Goal: Check status: Check status

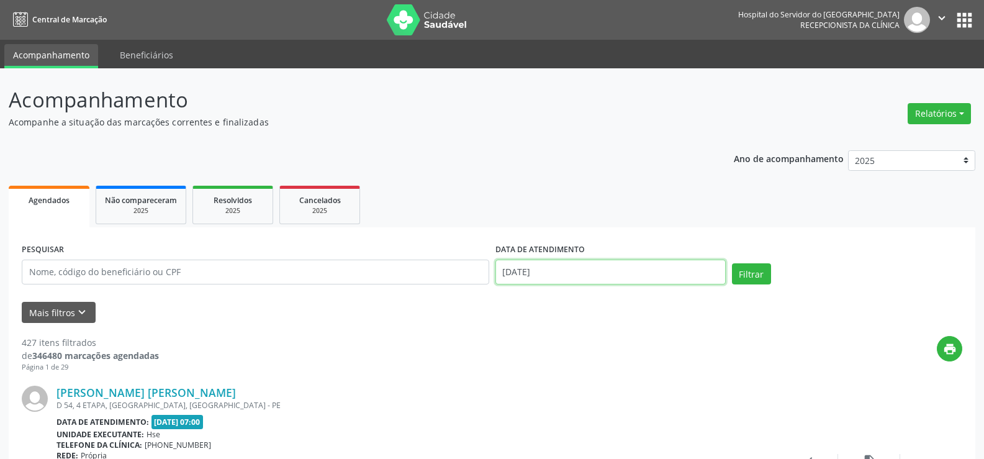
click at [540, 263] on input "[DATE]" at bounding box center [610, 271] width 230 height 25
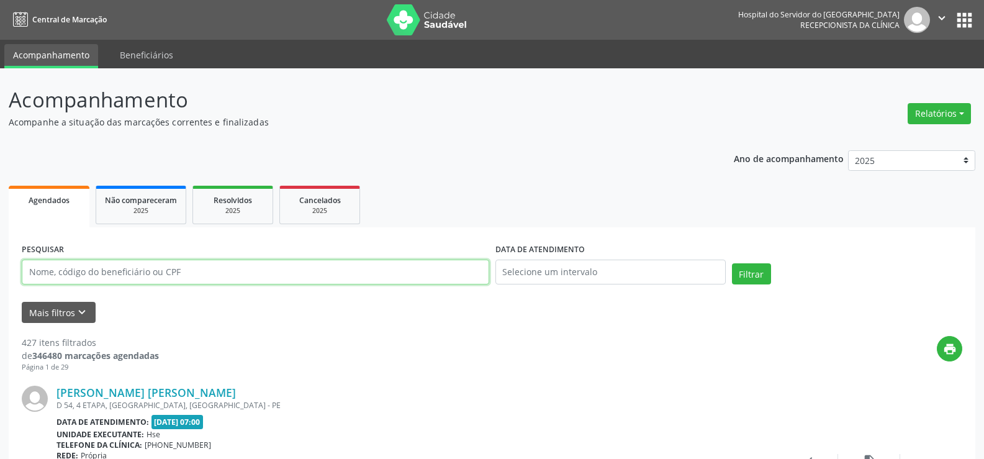
click at [96, 270] on input "text" at bounding box center [255, 271] width 467 height 25
click at [140, 272] on input "[PERSON_NAME]" at bounding box center [255, 271] width 467 height 25
paste input "70610141481"
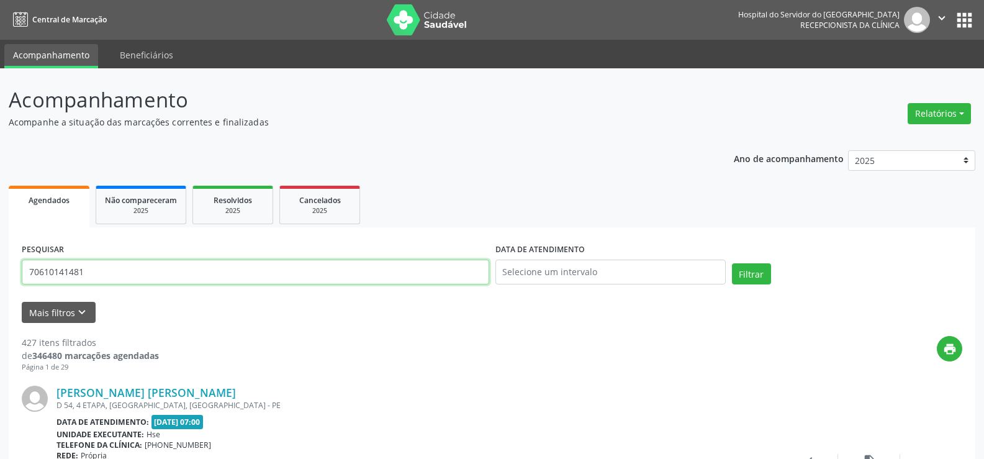
click at [732, 263] on button "Filtrar" at bounding box center [751, 273] width 39 height 21
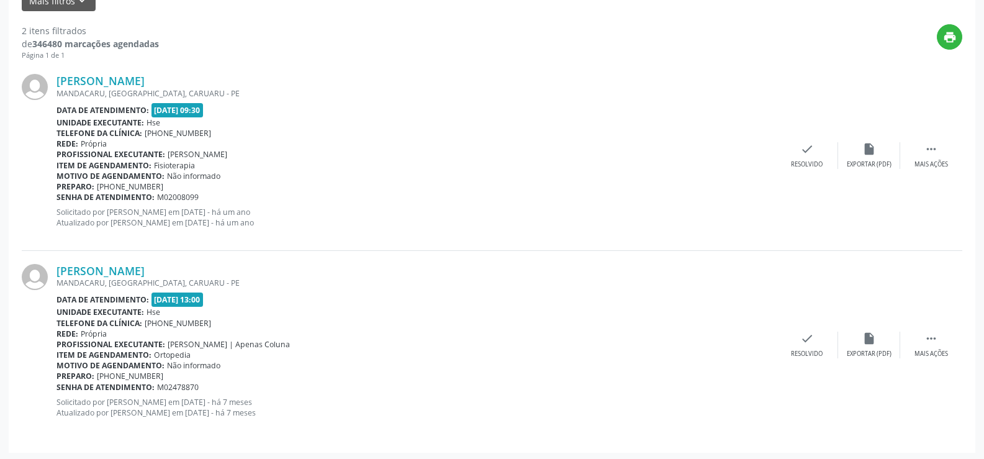
scroll to position [314, 0]
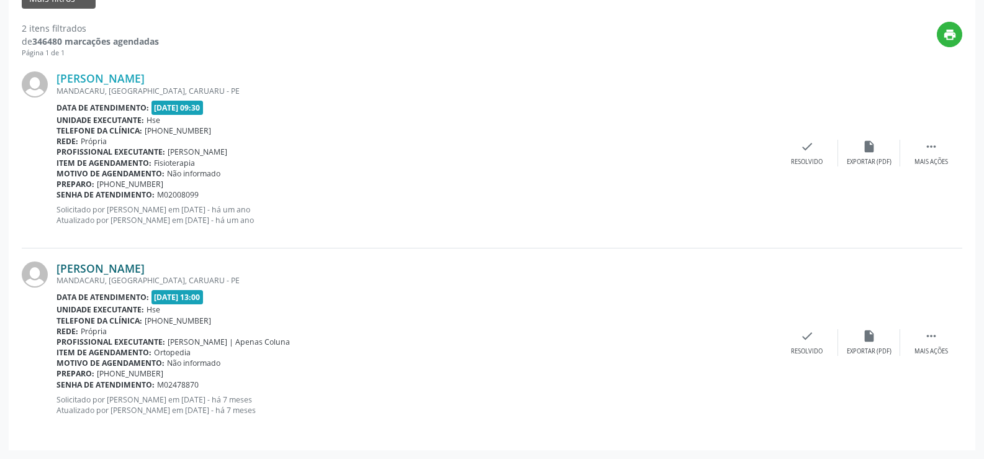
click at [140, 273] on link "[PERSON_NAME]" at bounding box center [100, 268] width 88 height 14
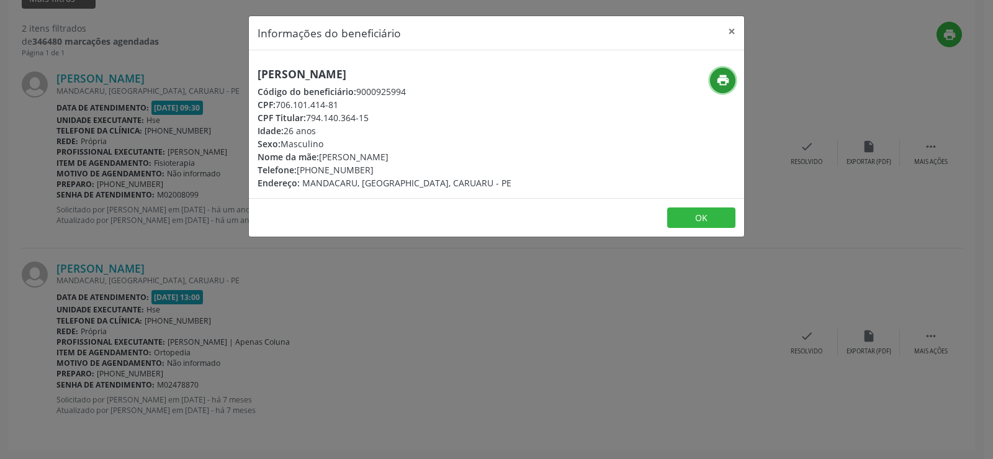
click at [717, 77] on icon "print" at bounding box center [723, 80] width 14 height 14
click at [201, 237] on div "Informações do beneficiário × [PERSON_NAME] Código do beneficiário: 9000925994 …" at bounding box center [496, 229] width 993 height 459
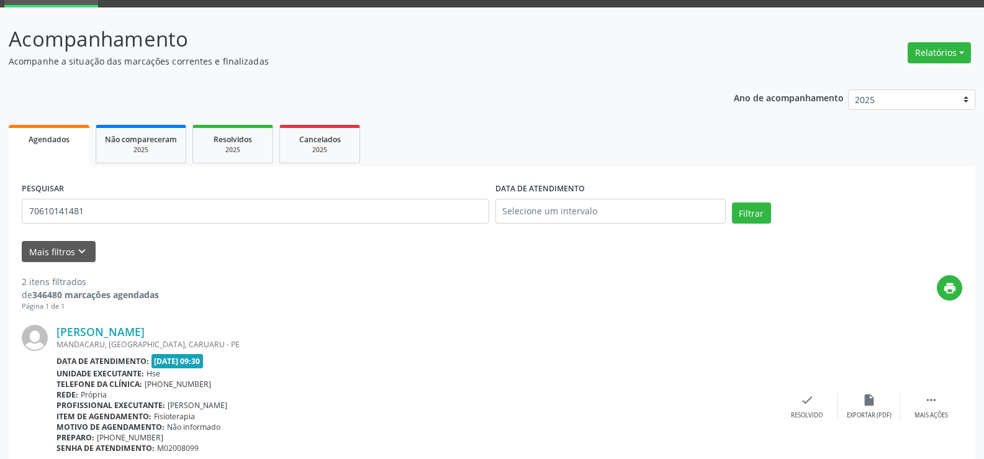
scroll to position [0, 0]
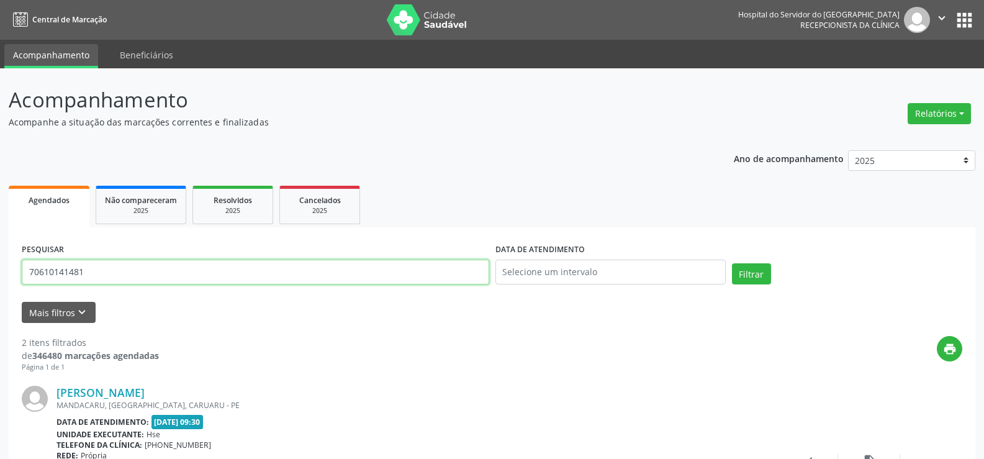
click at [241, 263] on input "70610141481" at bounding box center [255, 271] width 467 height 25
paste input "[PERSON_NAME]"
click at [732, 263] on button "Filtrar" at bounding box center [751, 273] width 39 height 21
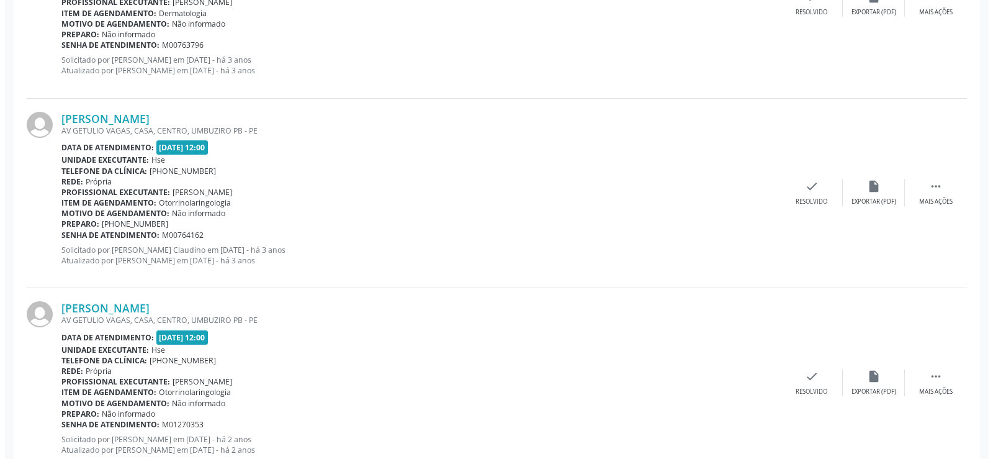
scroll to position [503, 0]
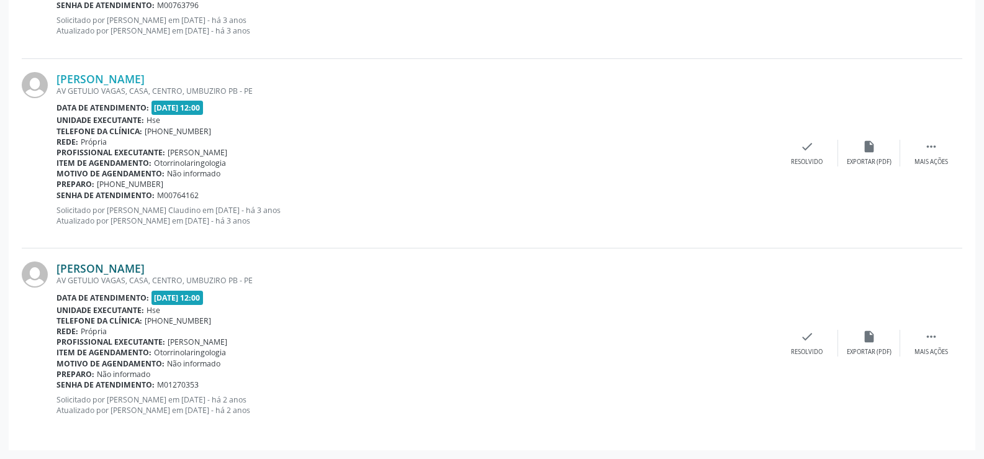
click at [145, 261] on link "[PERSON_NAME]" at bounding box center [100, 268] width 88 height 14
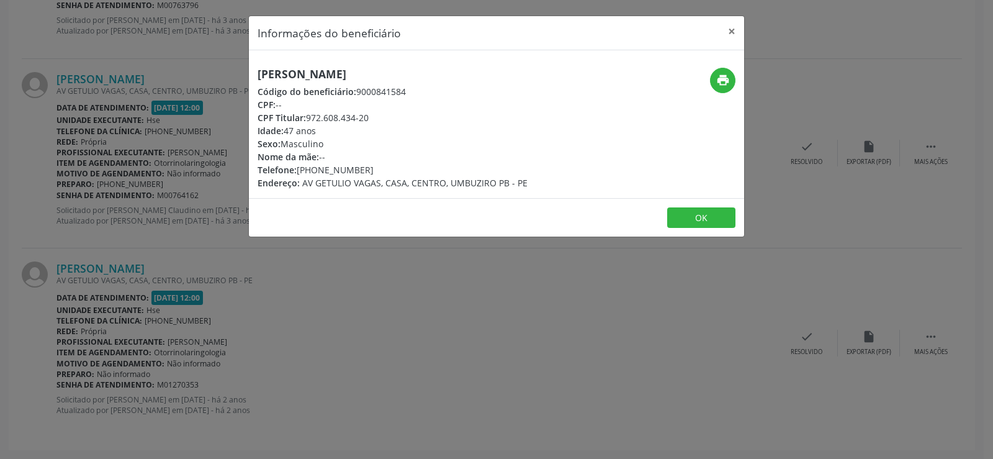
click at [341, 78] on h5 "[PERSON_NAME]" at bounding box center [393, 74] width 270 height 13
copy div "[PERSON_NAME]"
click at [724, 80] on icon "print" at bounding box center [723, 80] width 14 height 14
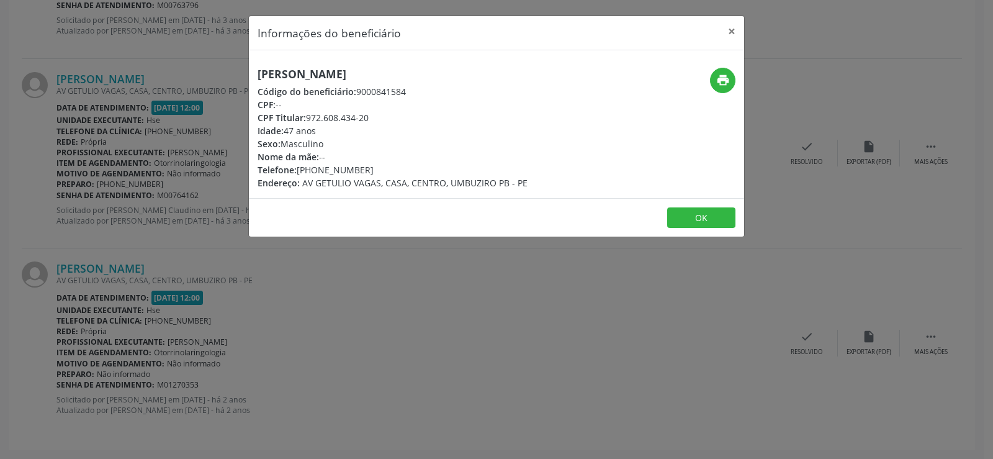
click at [166, 232] on div "Informações do beneficiário × [PERSON_NAME] Código do beneficiário: 9000841584 …" at bounding box center [496, 229] width 993 height 459
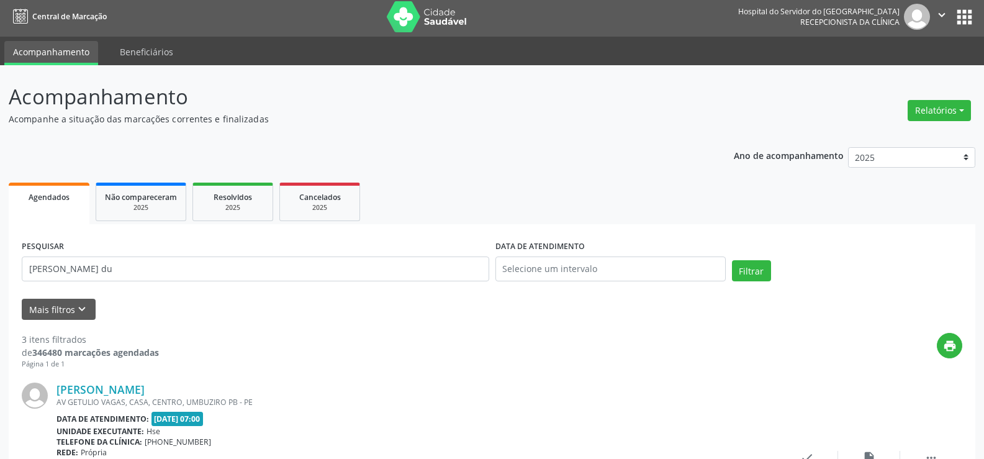
scroll to position [0, 0]
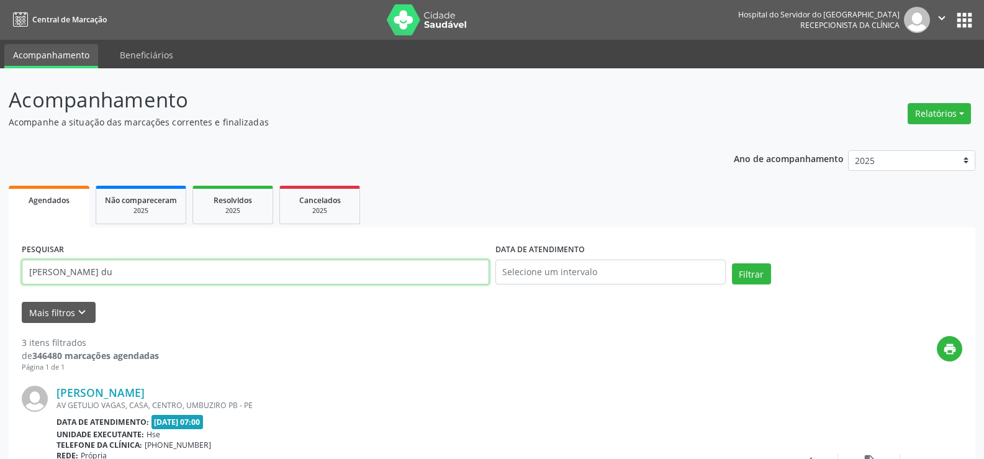
click at [171, 282] on input "[PERSON_NAME] du" at bounding box center [255, 271] width 467 height 25
paste input "[PERSON_NAME]"
click at [732, 263] on button "Filtrar" at bounding box center [751, 273] width 39 height 21
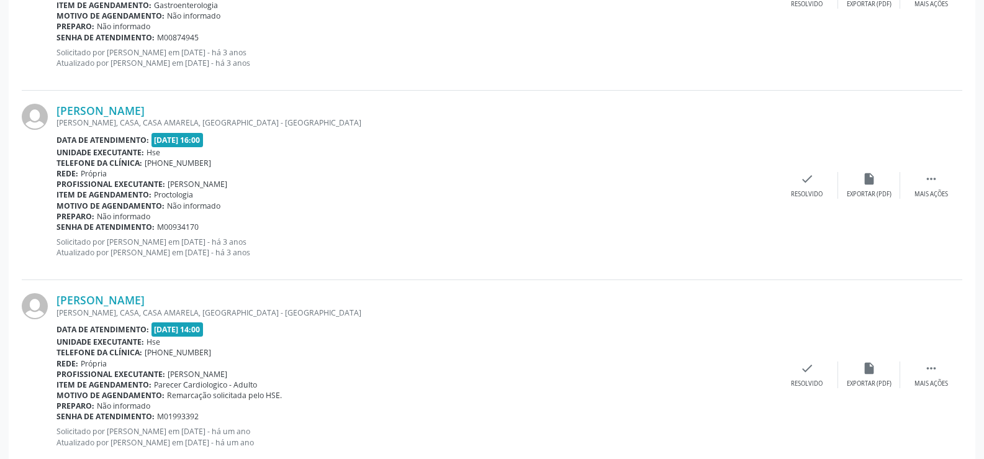
scroll to position [693, 0]
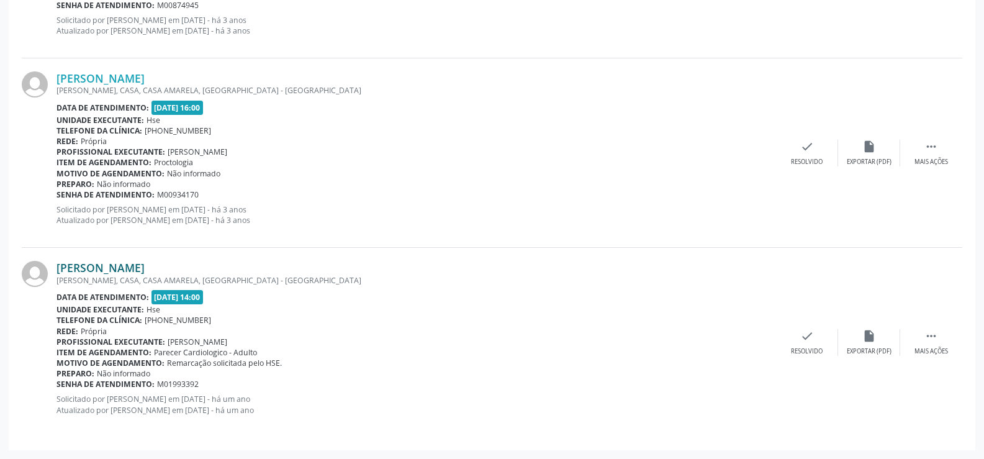
click at [114, 270] on link "[PERSON_NAME]" at bounding box center [100, 268] width 88 height 14
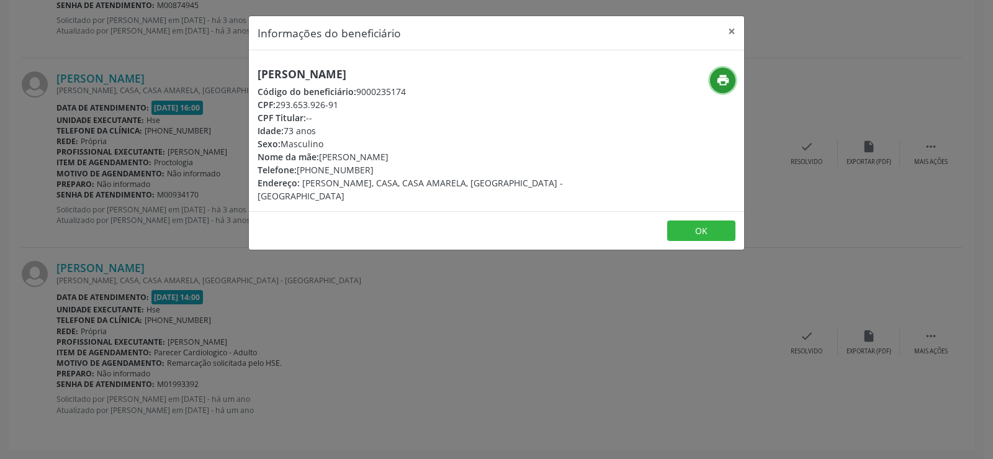
click at [726, 78] on icon "print" at bounding box center [723, 80] width 14 height 14
click at [325, 73] on h5 "[PERSON_NAME]" at bounding box center [414, 74] width 313 height 13
copy div "[PERSON_NAME]"
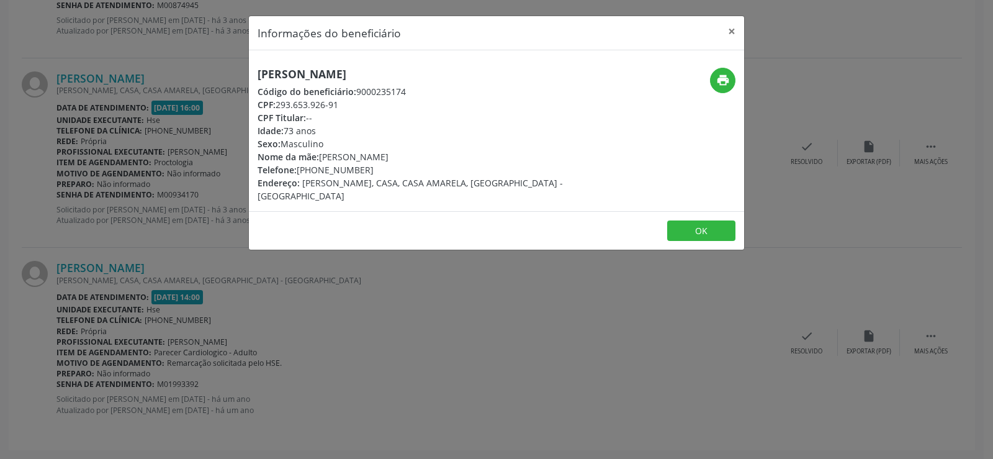
click at [115, 178] on div "Informações do beneficiário × Cleber Dias da Costa Código do beneficiário: 9000…" at bounding box center [496, 229] width 993 height 459
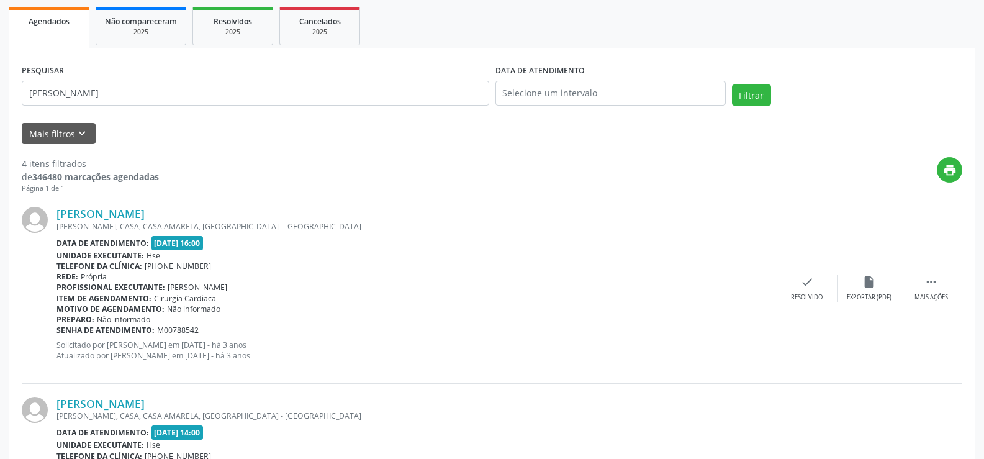
scroll to position [0, 0]
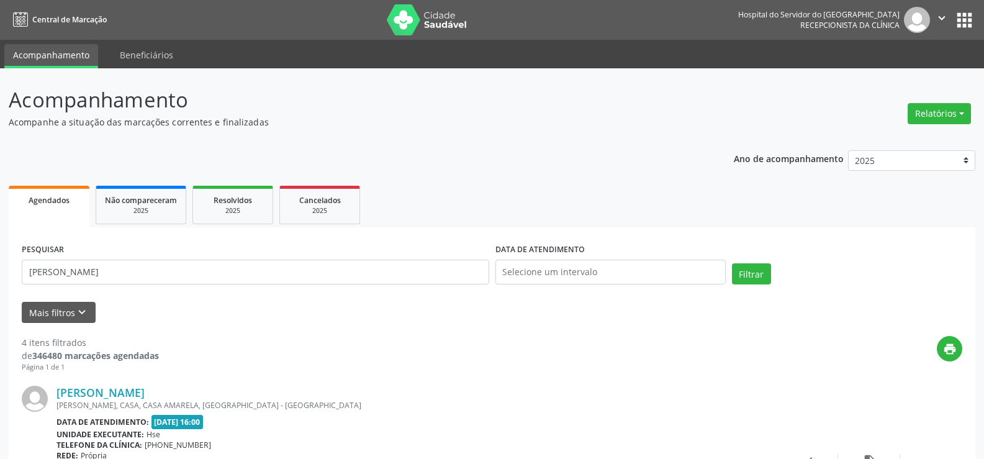
click at [215, 258] on div "PESQUISAR [PERSON_NAME]" at bounding box center [256, 266] width 474 height 53
drag, startPoint x: 215, startPoint y: 258, endPoint x: 215, endPoint y: 271, distance: 12.4
click at [215, 261] on div "PESQUISAR [PERSON_NAME]" at bounding box center [256, 266] width 474 height 53
click at [216, 271] on input "[PERSON_NAME]" at bounding box center [255, 271] width 467 height 25
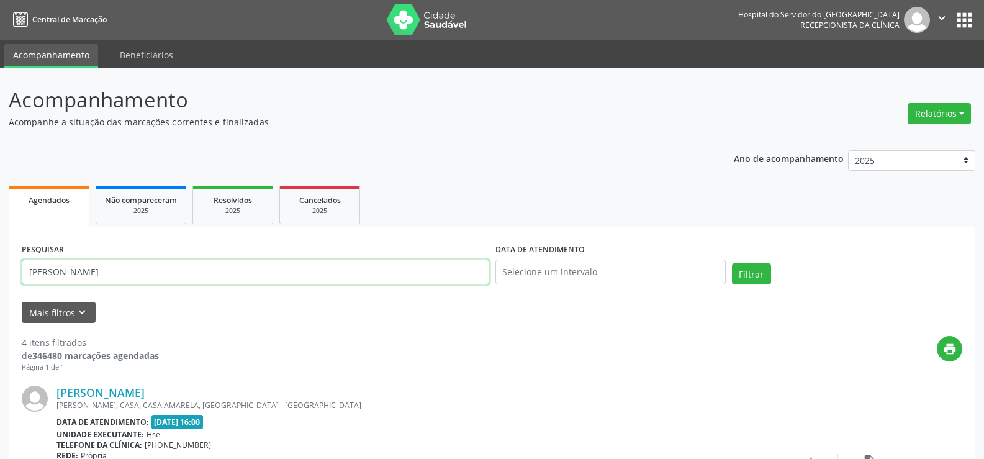
click at [216, 271] on input "[PERSON_NAME]" at bounding box center [255, 271] width 467 height 25
paste input "[PERSON_NAME]"
click at [732, 263] on button "Filtrar" at bounding box center [751, 273] width 39 height 21
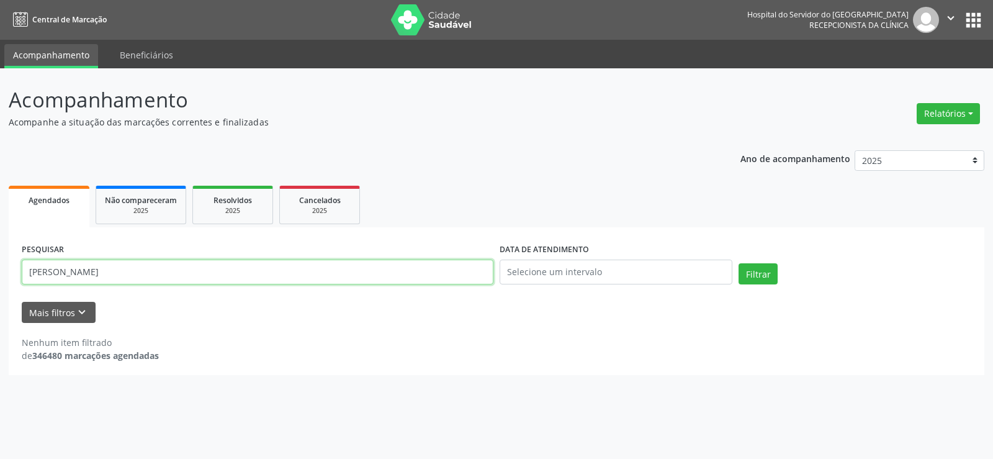
click at [129, 262] on input "[PERSON_NAME]" at bounding box center [258, 271] width 472 height 25
paste input "37222856404"
click at [739, 263] on button "Filtrar" at bounding box center [758, 273] width 39 height 21
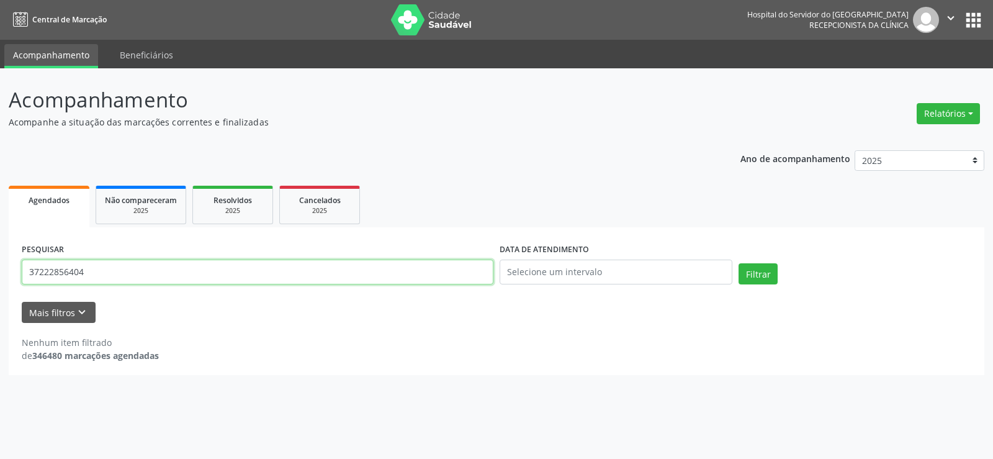
click at [133, 269] on input "37222856404" at bounding box center [258, 271] width 472 height 25
paste input "86910892453"
click at [739, 263] on button "Filtrar" at bounding box center [758, 273] width 39 height 21
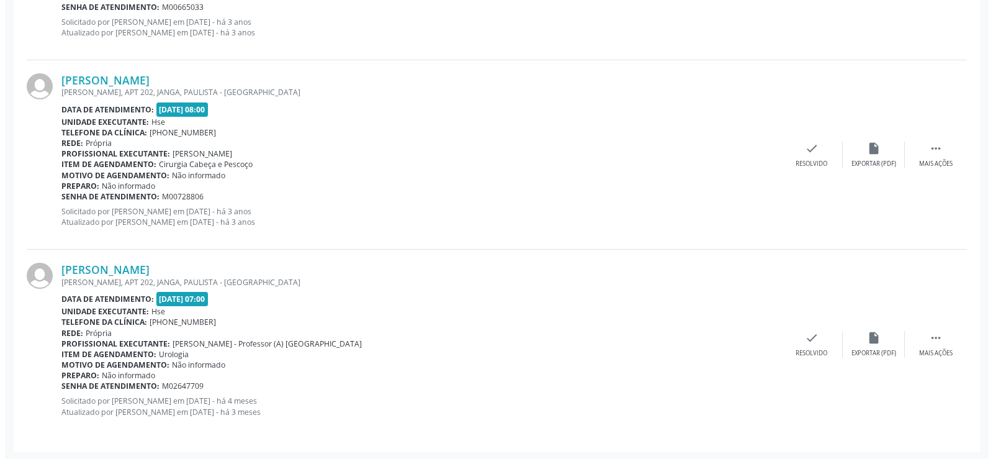
scroll to position [693, 0]
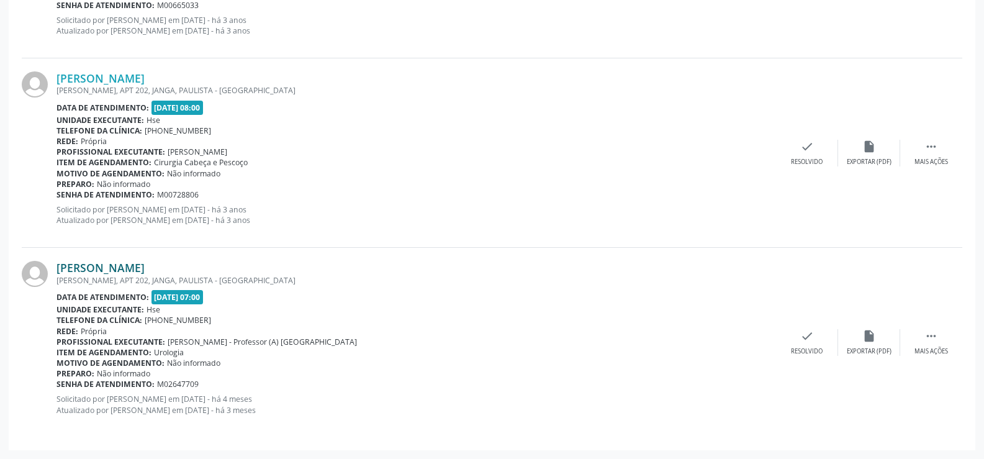
click at [145, 264] on link "[PERSON_NAME]" at bounding box center [100, 268] width 88 height 14
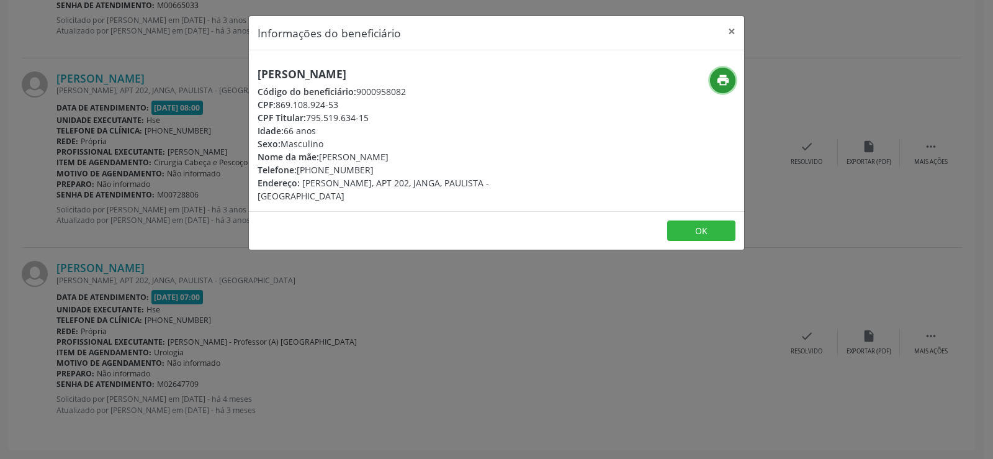
click at [723, 80] on icon "print" at bounding box center [723, 80] width 14 height 14
click at [100, 282] on div "Informações do beneficiário × [PERSON_NAME] Código do beneficiário: 9000958082 …" at bounding box center [496, 229] width 993 height 459
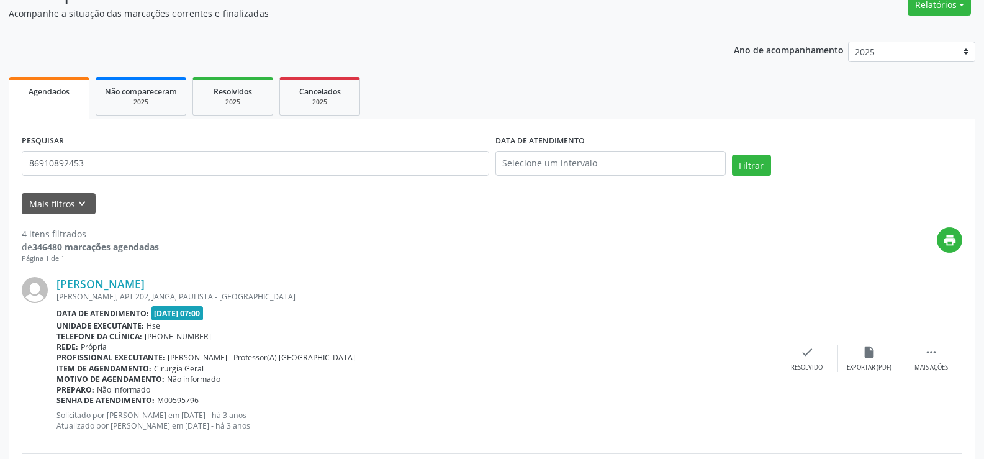
scroll to position [0, 0]
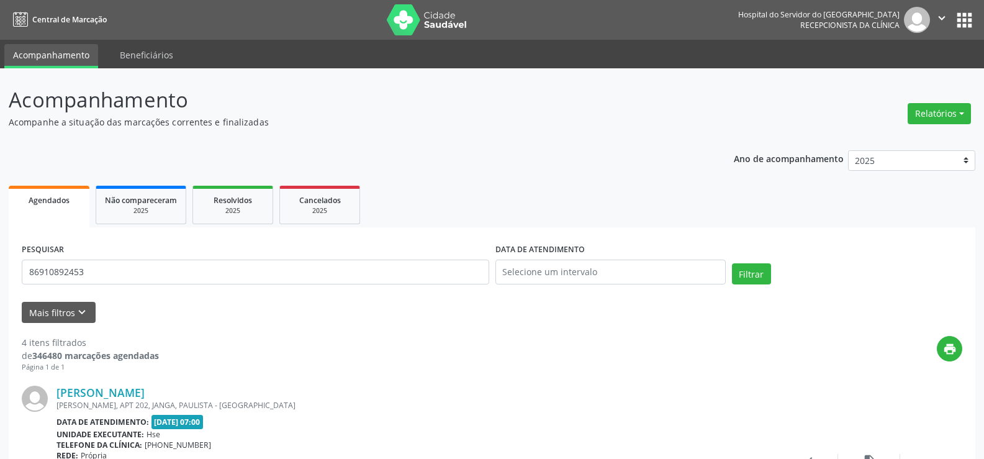
click at [181, 287] on div "PESQUISAR 86910892453" at bounding box center [256, 266] width 474 height 53
click at [181, 265] on input "86910892453" at bounding box center [255, 271] width 467 height 25
paste input "08541744434"
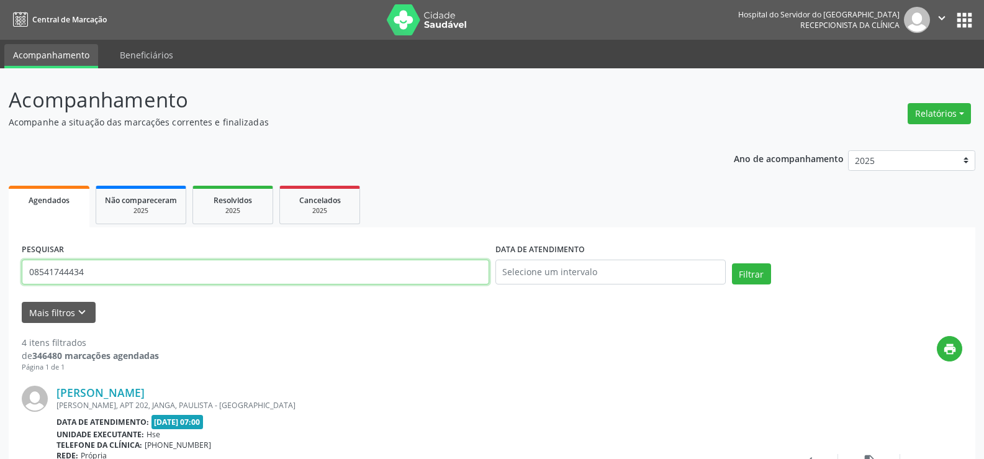
type input "08541744434"
click at [732, 263] on button "Filtrar" at bounding box center [751, 273] width 39 height 21
click at [145, 393] on link "[PERSON_NAME]" at bounding box center [100, 393] width 88 height 14
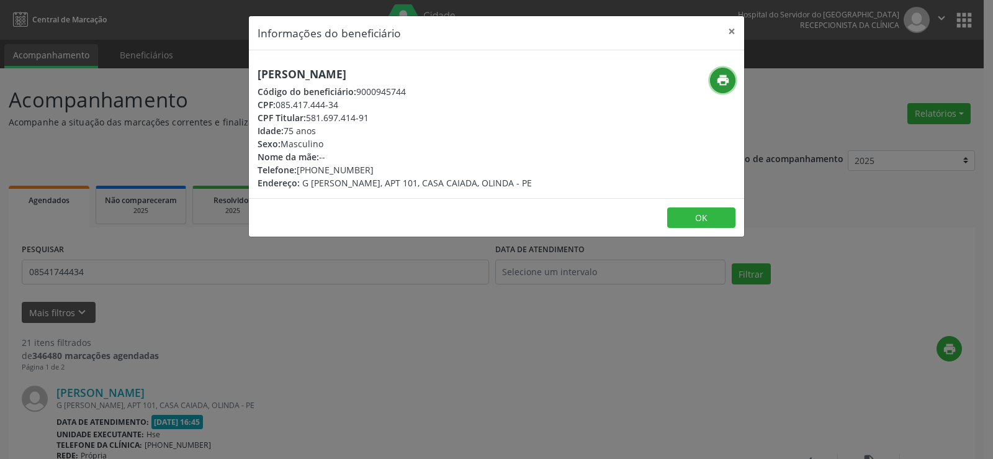
click at [727, 81] on icon "print" at bounding box center [723, 80] width 14 height 14
click at [173, 217] on div "Informações do beneficiário × [PERSON_NAME] Código do beneficiário: 9000945744 …" at bounding box center [496, 229] width 993 height 459
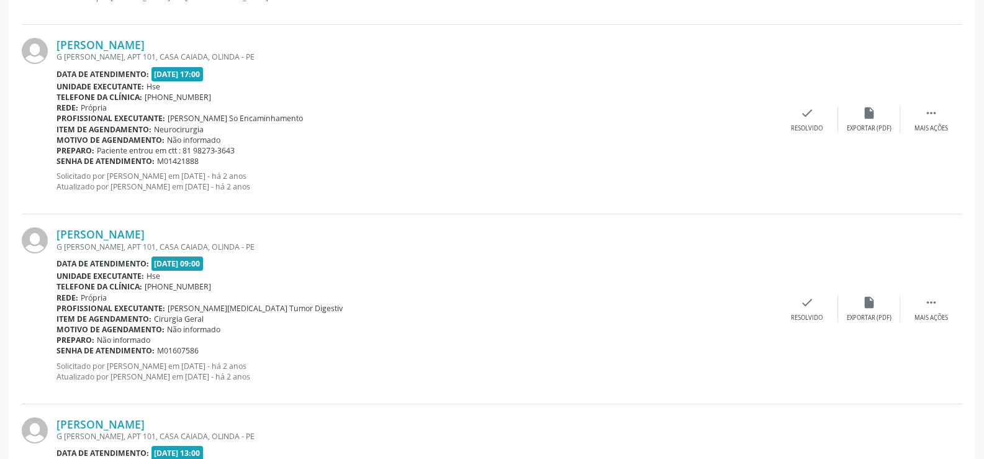
scroll to position [2815, 0]
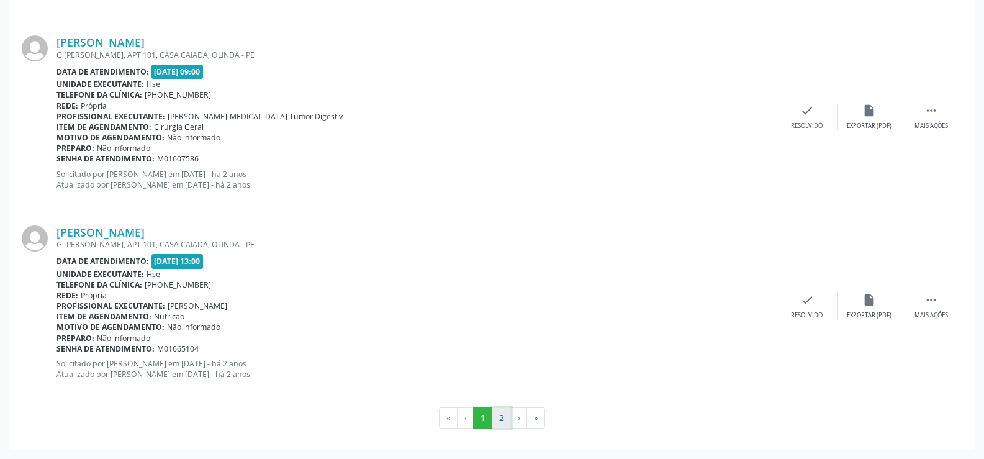
click at [505, 421] on button "2" at bounding box center [501, 417] width 19 height 21
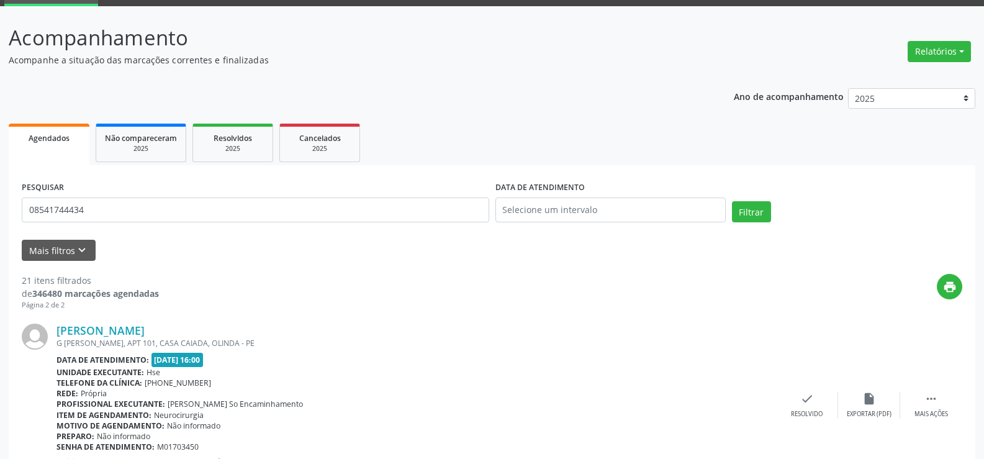
scroll to position [0, 0]
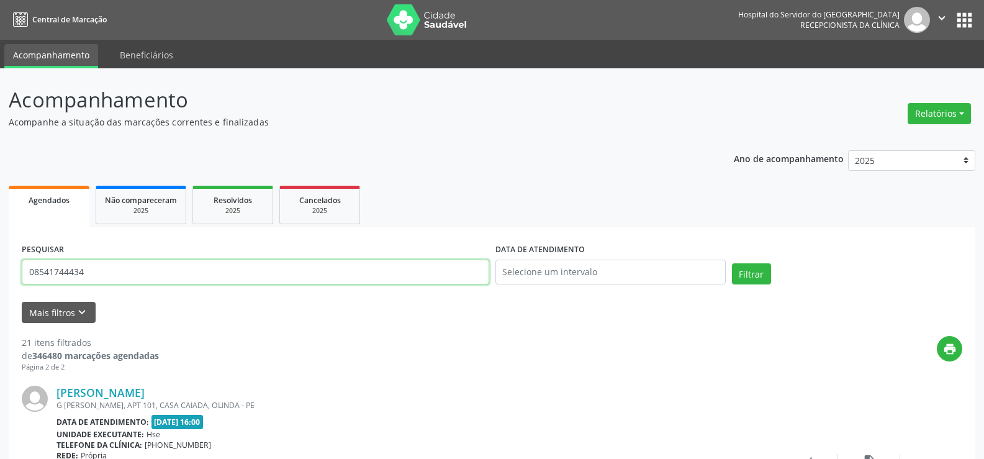
drag, startPoint x: 136, startPoint y: 270, endPoint x: 0, endPoint y: 220, distance: 145.0
paste input "[PERSON_NAME]"
click at [732, 263] on button "Filtrar" at bounding box center [751, 273] width 39 height 21
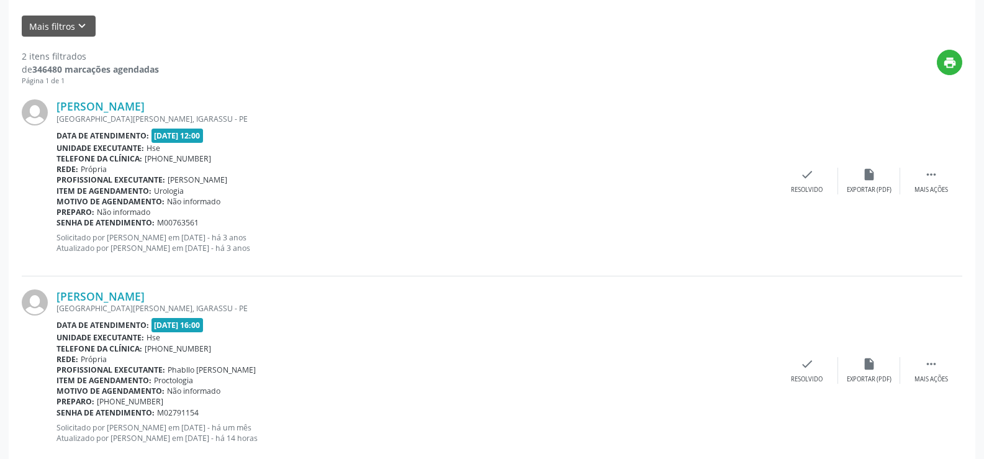
scroll to position [314, 0]
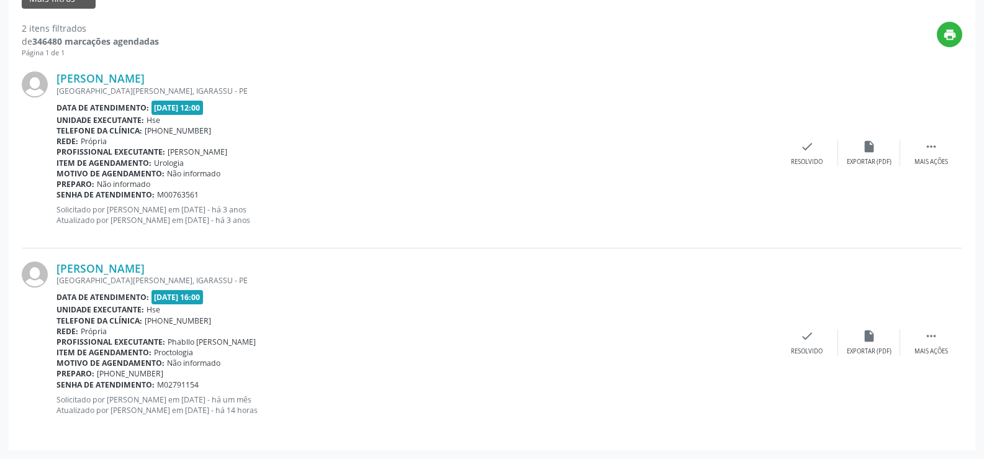
drag, startPoint x: 273, startPoint y: 268, endPoint x: 51, endPoint y: 279, distance: 222.5
click at [51, 279] on div "[PERSON_NAME] [GEOGRAPHIC_DATA][PERSON_NAME], CASA, [GEOGRAPHIC_DATA], [GEOGRAP…" at bounding box center [492, 342] width 940 height 189
copy div "[PERSON_NAME]"
click at [142, 209] on p "Solicitado por [PERSON_NAME] em [DATE] - há 3 anos Atualizado por [PERSON_NAME]…" at bounding box center [415, 214] width 719 height 21
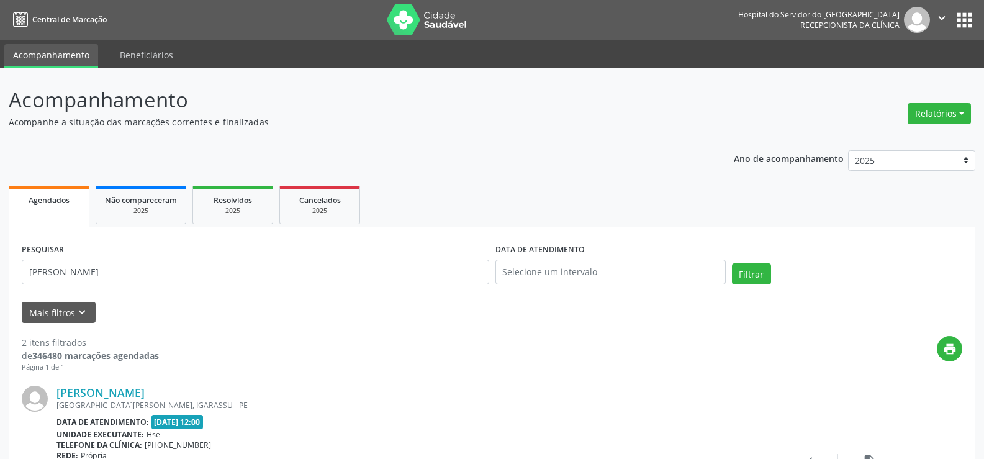
click at [158, 294] on form "PESQUISAR [PERSON_NAME] DO NASCIMENTO DATA DE ATENDIMENTO Filtrar UNIDADE EXECU…" at bounding box center [492, 281] width 940 height 83
click at [158, 277] on input "[PERSON_NAME]" at bounding box center [255, 271] width 467 height 25
paste input "57751307404"
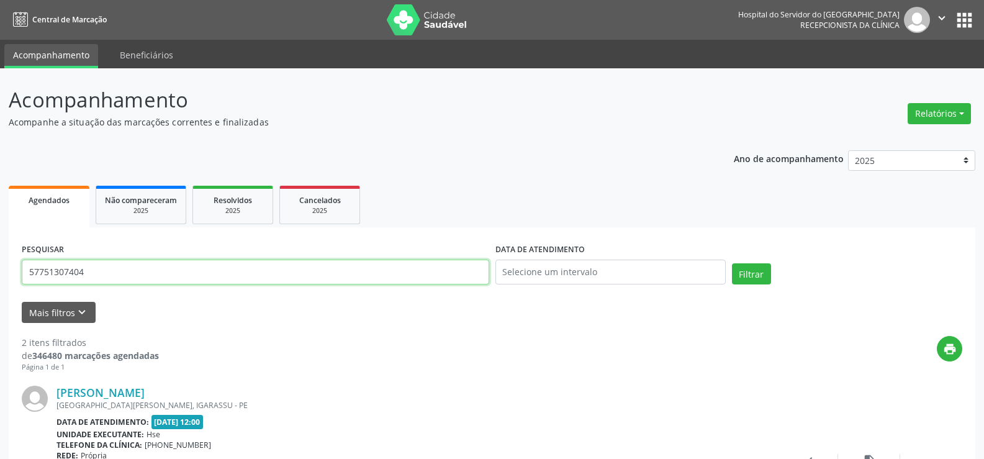
click at [732, 263] on button "Filtrar" at bounding box center [751, 273] width 39 height 21
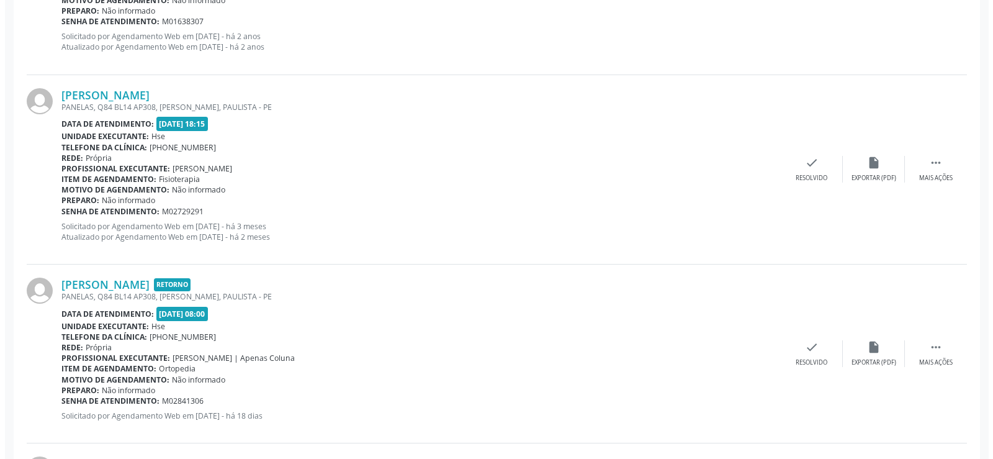
scroll to position [1434, 0]
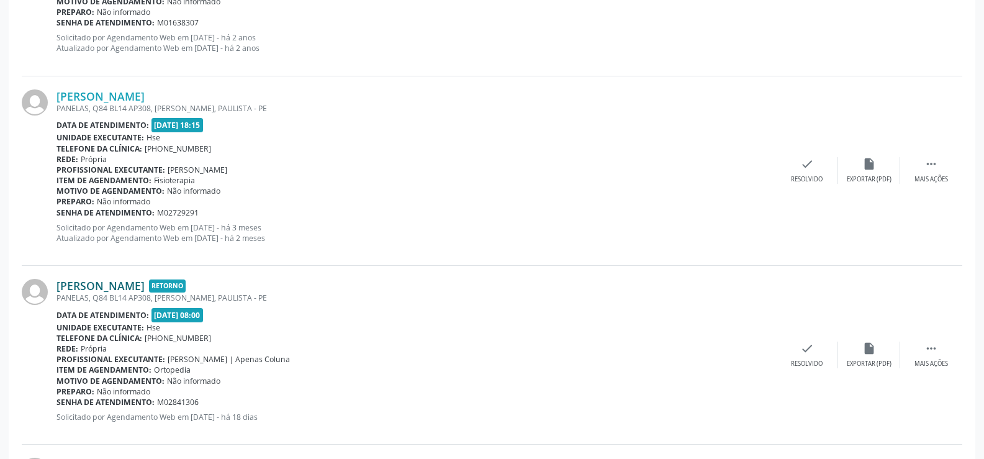
click at [145, 289] on link "[PERSON_NAME]" at bounding box center [100, 286] width 88 height 14
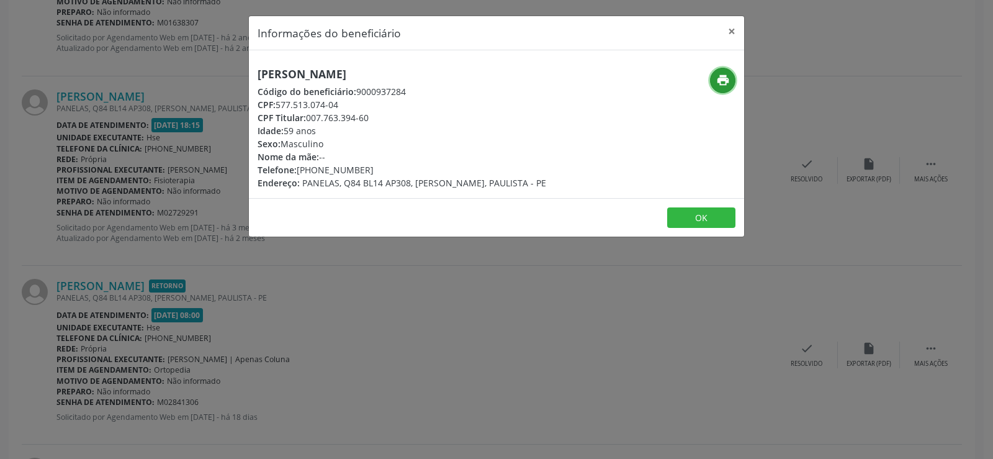
click at [723, 76] on icon "print" at bounding box center [723, 80] width 14 height 14
click at [141, 184] on div "Informações do beneficiário × [PERSON_NAME] de Lucena Código do beneficiário: 9…" at bounding box center [496, 229] width 993 height 459
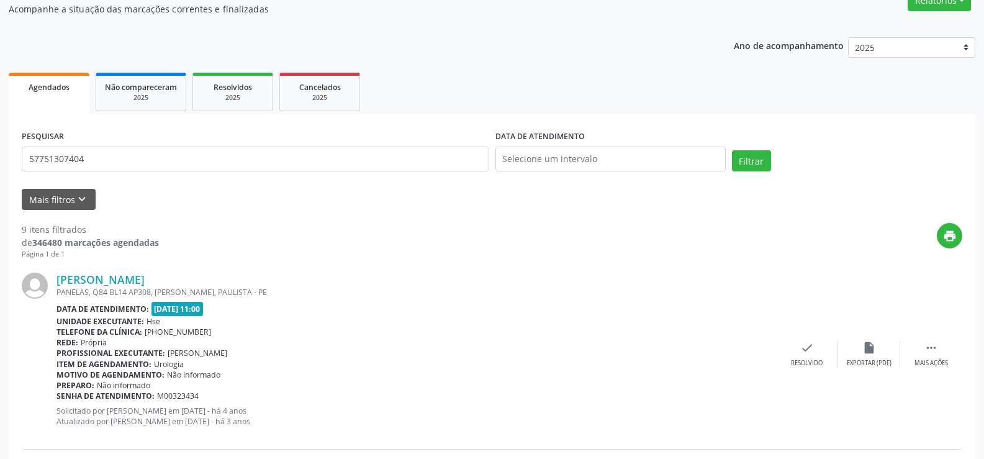
scroll to position [0, 0]
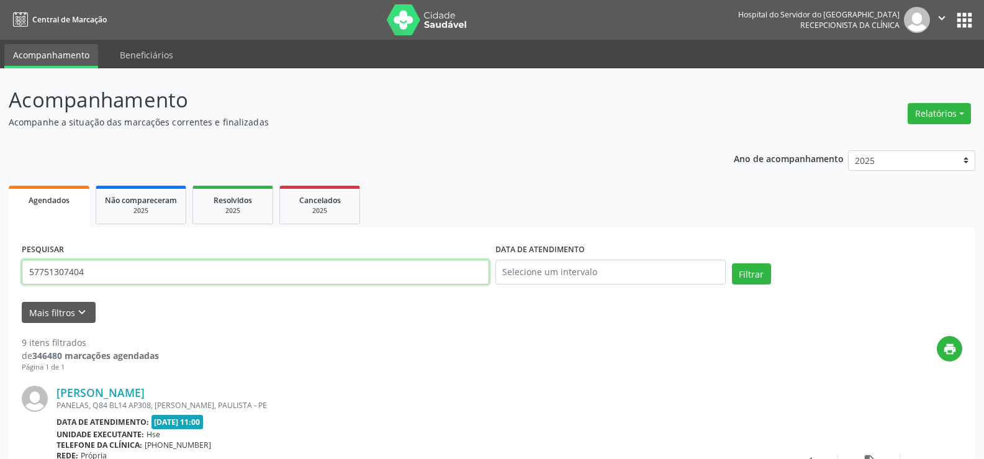
click at [157, 278] on input "57751307404" at bounding box center [255, 271] width 467 height 25
paste input "86403508415"
click at [732, 263] on button "Filtrar" at bounding box center [751, 273] width 39 height 21
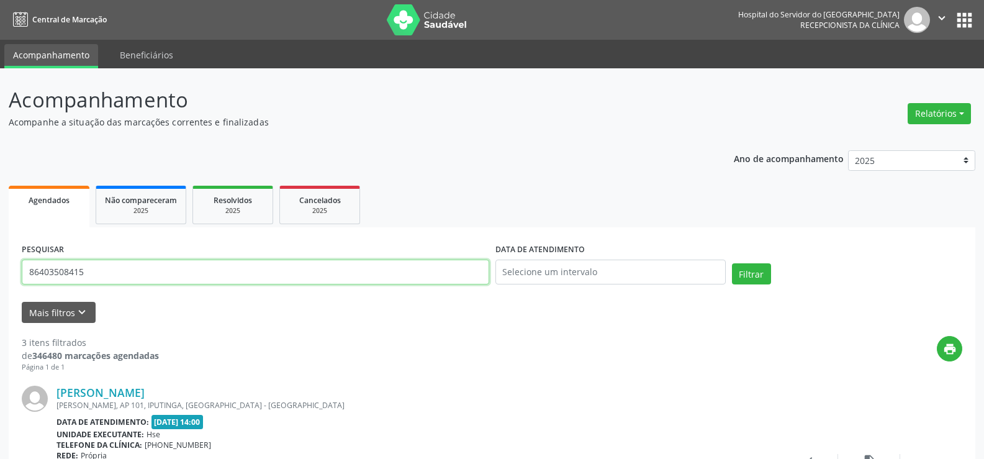
click at [122, 276] on input "86403508415" at bounding box center [255, 271] width 467 height 25
paste input "[PERSON_NAME]"
click at [732, 263] on button "Filtrar" at bounding box center [751, 273] width 39 height 21
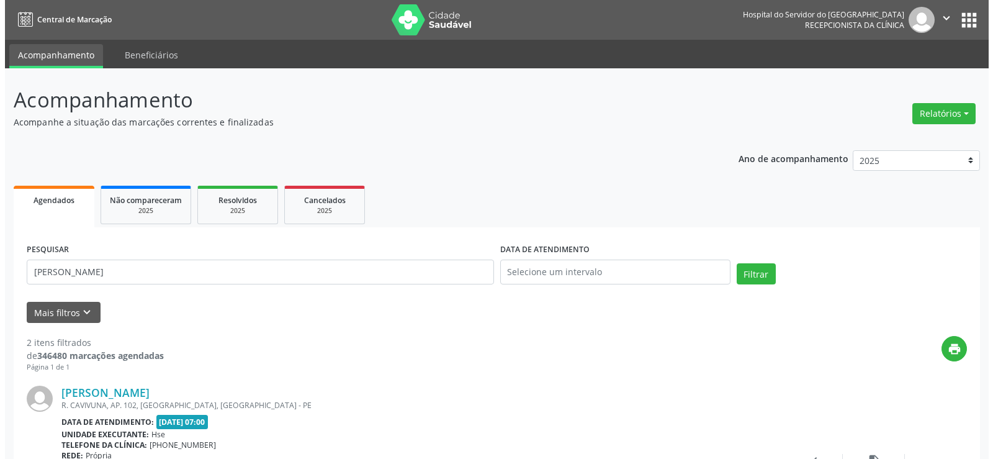
scroll to position [314, 0]
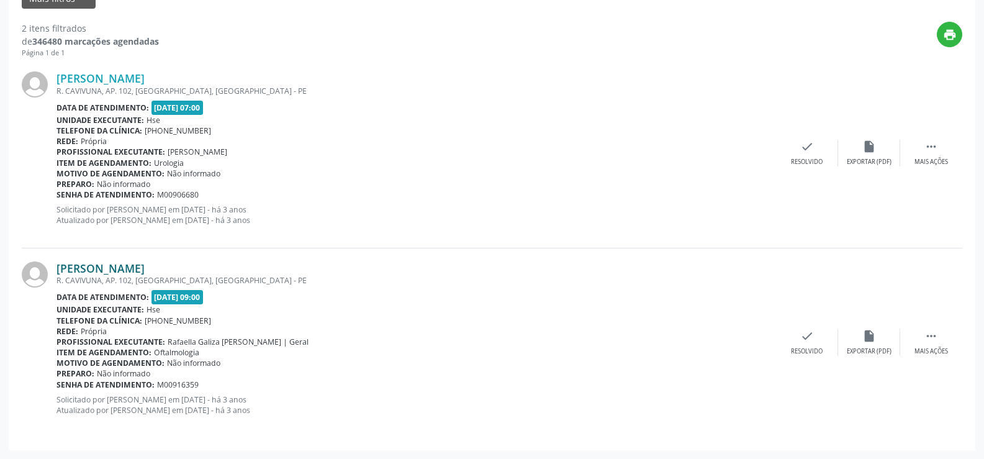
click at [145, 272] on link "[PERSON_NAME]" at bounding box center [100, 268] width 88 height 14
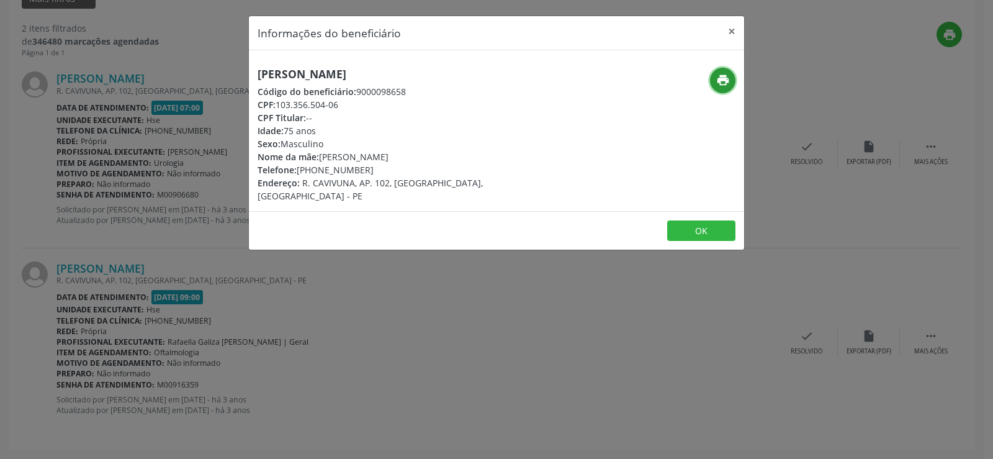
click at [723, 77] on icon "print" at bounding box center [723, 80] width 14 height 14
click at [145, 185] on div "Informações do beneficiário × [PERSON_NAME] Código do beneficiário: 9000098658 …" at bounding box center [496, 229] width 993 height 459
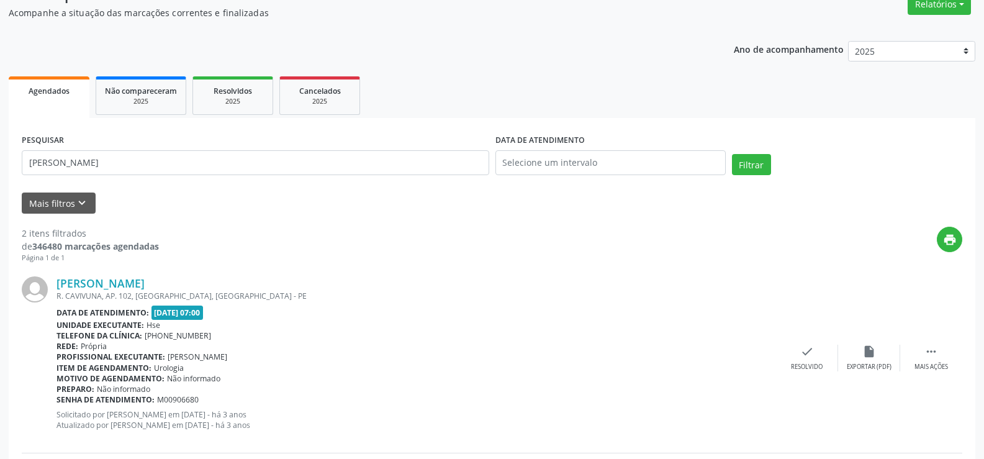
scroll to position [4, 0]
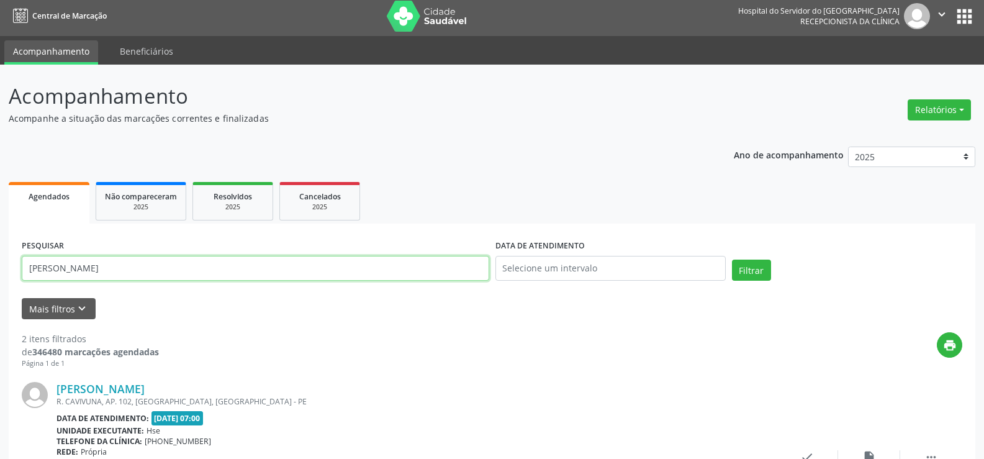
click at [177, 269] on input "[PERSON_NAME]" at bounding box center [255, 268] width 467 height 25
paste input "[PERSON_NAME]"
click at [732, 259] on button "Filtrar" at bounding box center [751, 269] width 39 height 21
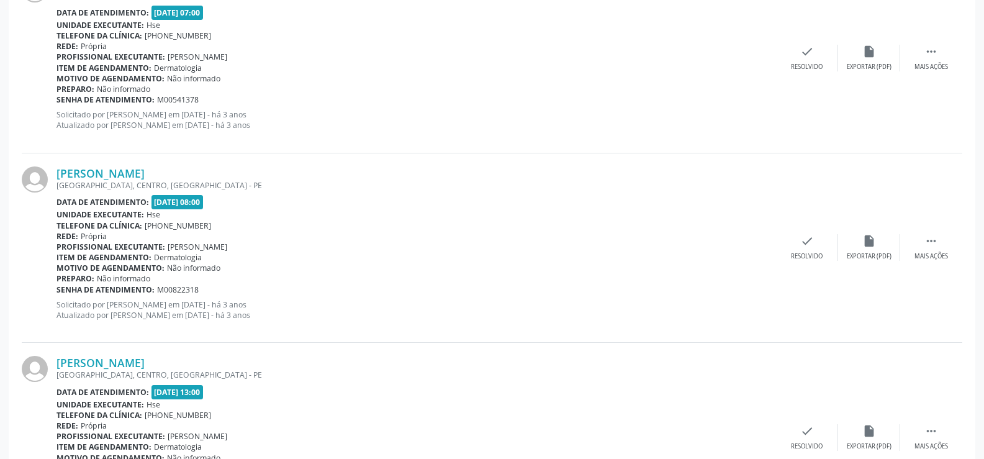
scroll to position [379, 0]
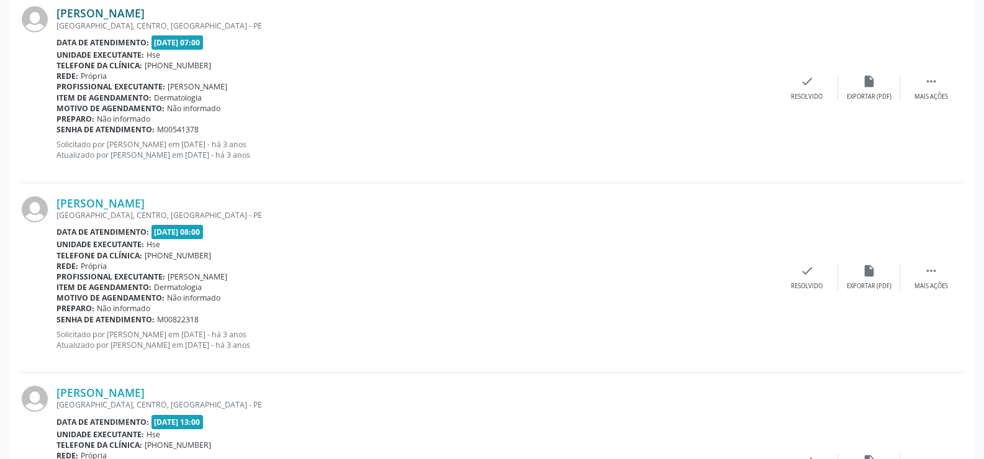
click at [145, 9] on link "[PERSON_NAME]" at bounding box center [100, 13] width 88 height 14
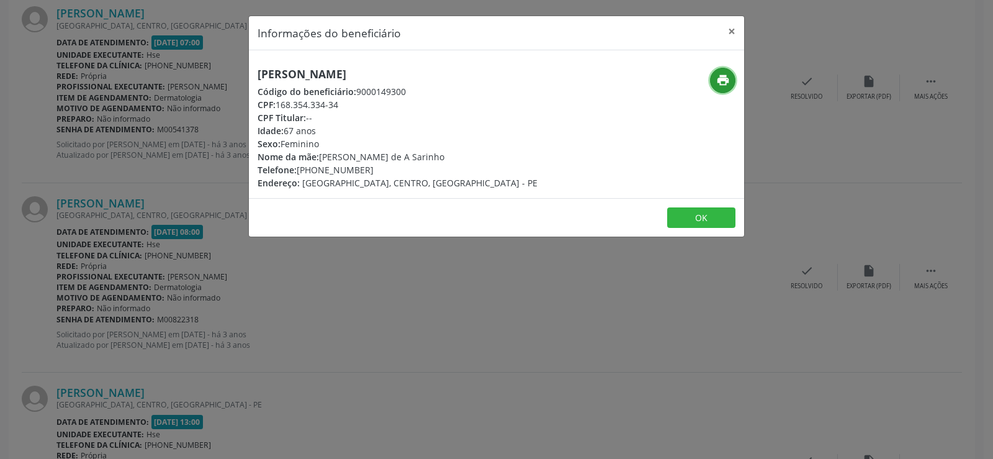
click at [724, 79] on icon "print" at bounding box center [723, 80] width 14 height 14
click at [159, 262] on div "Informações do beneficiário × [PERSON_NAME] Código do beneficiário: 9000149300 …" at bounding box center [496, 229] width 993 height 459
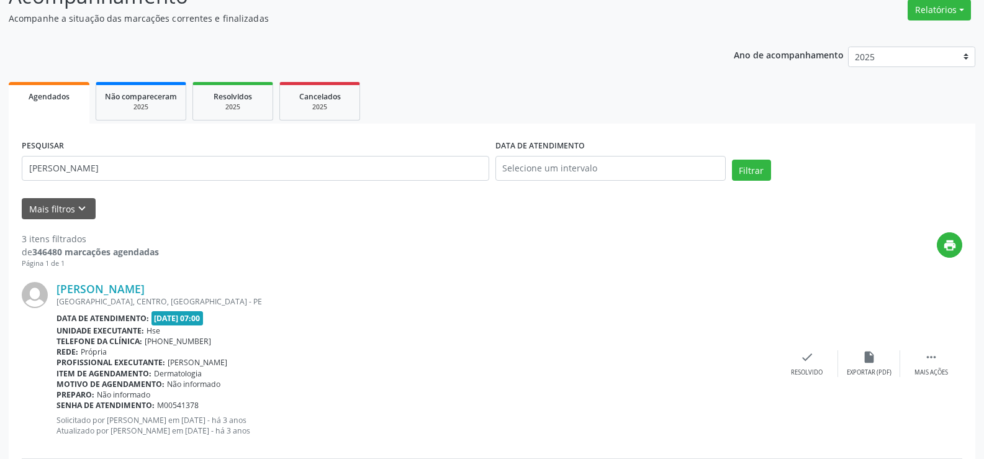
scroll to position [0, 0]
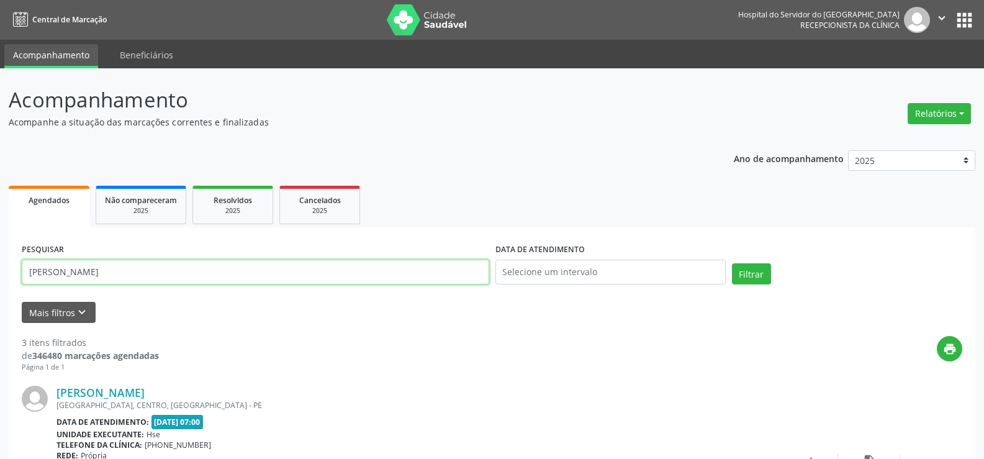
click at [228, 271] on input "[PERSON_NAME]" at bounding box center [255, 271] width 467 height 25
paste input "780.814.674-91"
click at [732, 263] on button "Filtrar" at bounding box center [751, 273] width 39 height 21
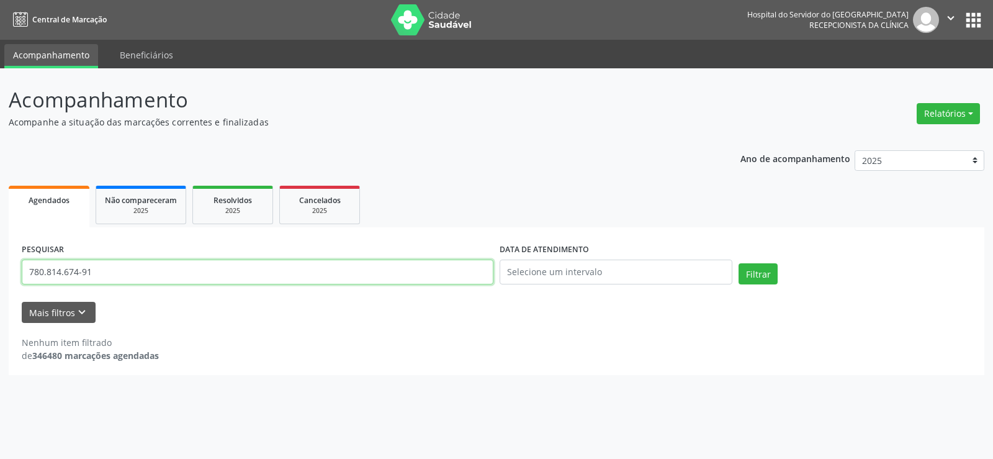
click at [144, 279] on input "780.814.674-91" at bounding box center [258, 271] width 472 height 25
paste input "[PERSON_NAME] DA [PERSON_NAME]"
click at [739, 263] on button "Filtrar" at bounding box center [758, 273] width 39 height 21
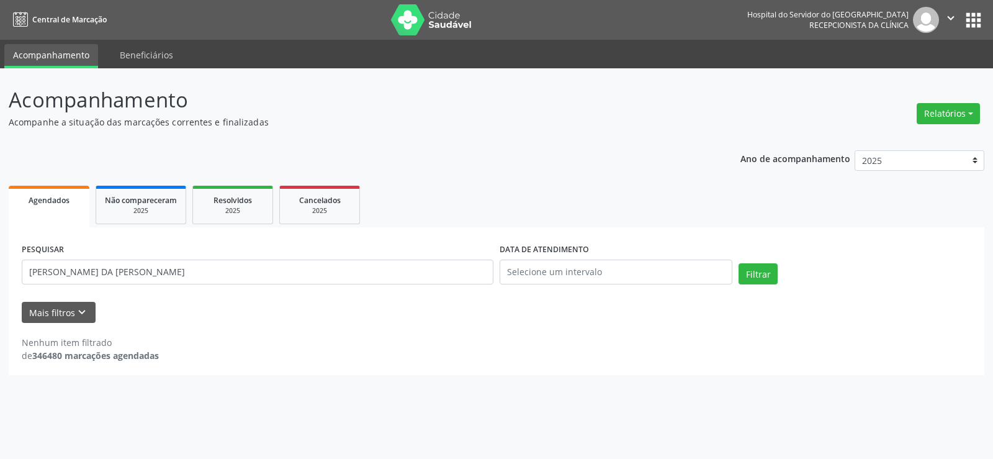
click at [137, 287] on div "PESQUISAR [PERSON_NAME]" at bounding box center [258, 266] width 478 height 53
click at [137, 282] on input "[PERSON_NAME] DA [PERSON_NAME]" at bounding box center [258, 271] width 472 height 25
paste input "71914927400"
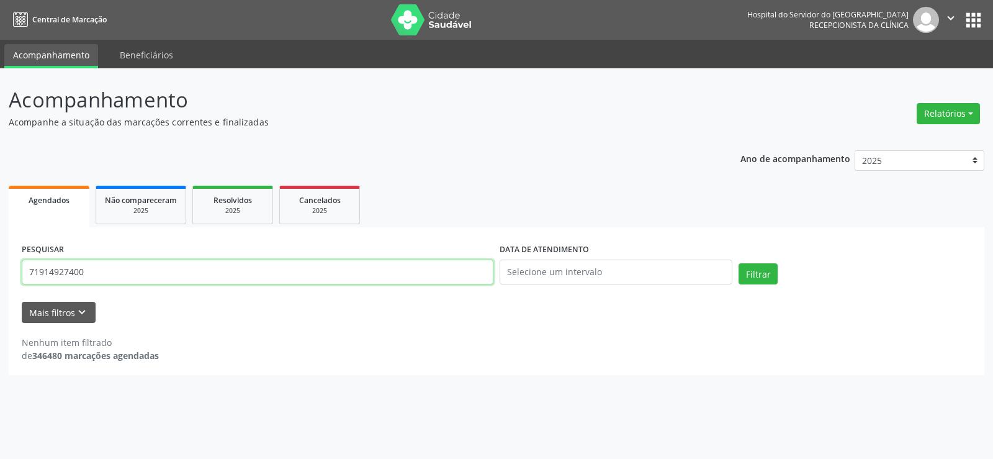
click at [739, 263] on button "Filtrar" at bounding box center [758, 273] width 39 height 21
click at [143, 273] on input "71914927400" at bounding box center [258, 271] width 472 height 25
paste input "[PERSON_NAME]"
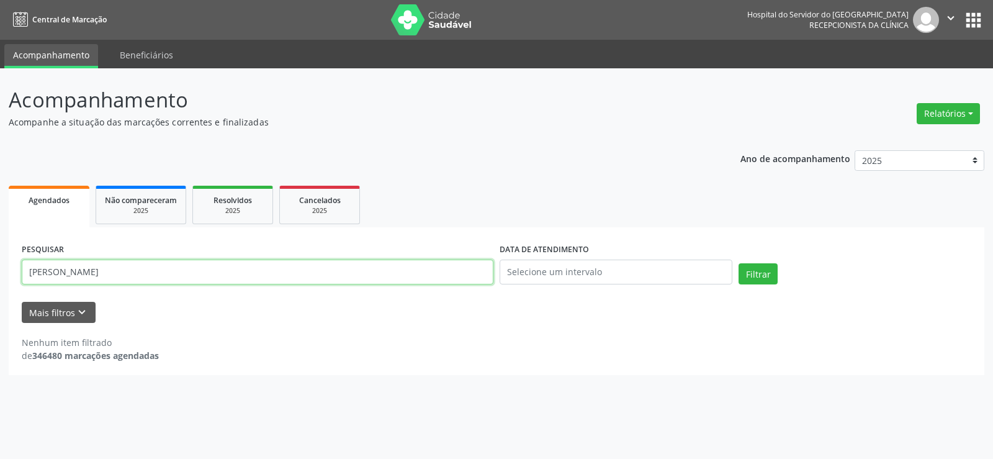
click at [739, 263] on button "Filtrar" at bounding box center [758, 273] width 39 height 21
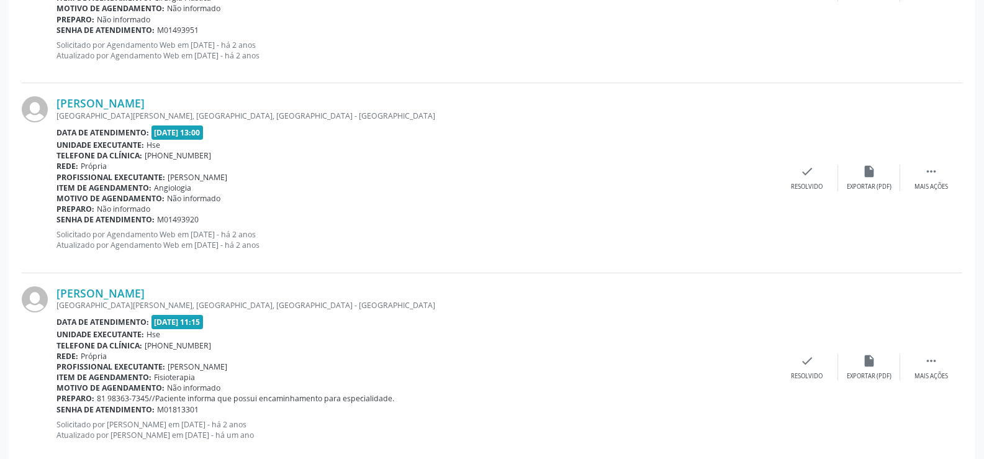
scroll to position [1451, 0]
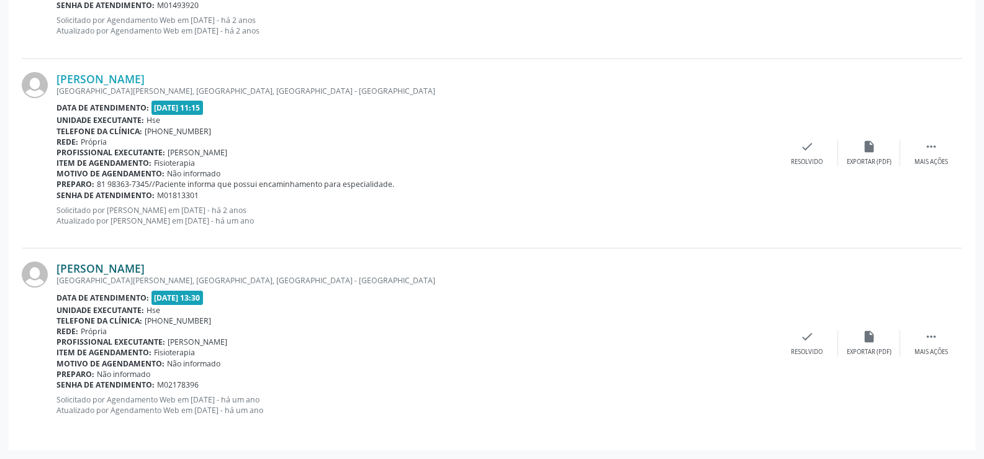
click at [145, 264] on link "[PERSON_NAME]" at bounding box center [100, 268] width 88 height 14
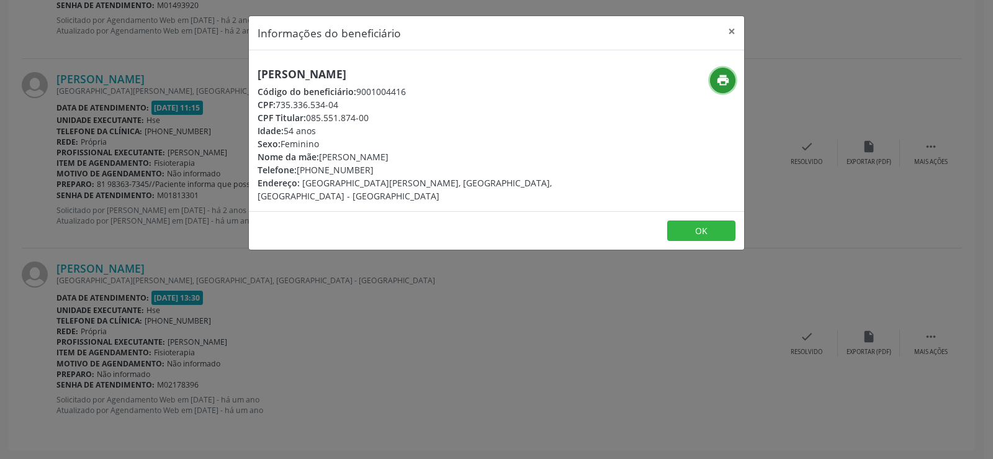
click at [718, 80] on icon "print" at bounding box center [723, 80] width 14 height 14
click at [77, 237] on div "Informações do beneficiário × [PERSON_NAME] Código do beneficiário: 9001004416 …" at bounding box center [496, 229] width 993 height 459
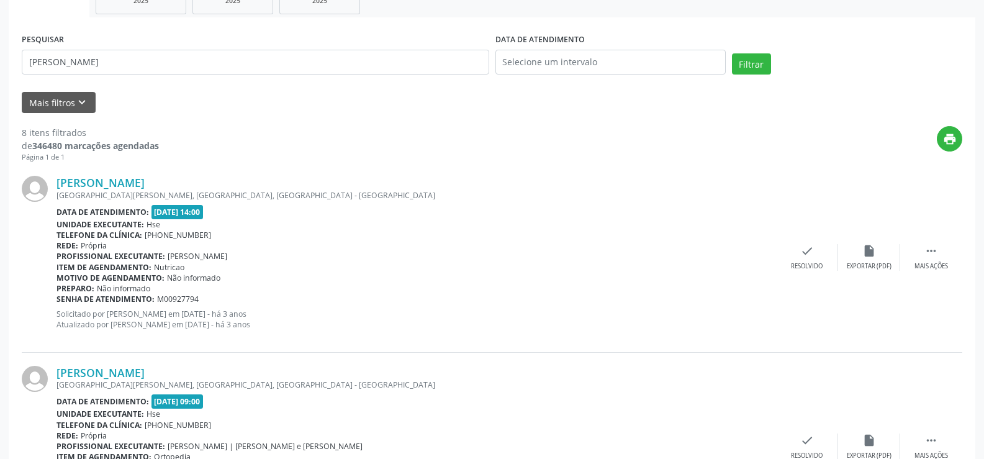
scroll to position [0, 0]
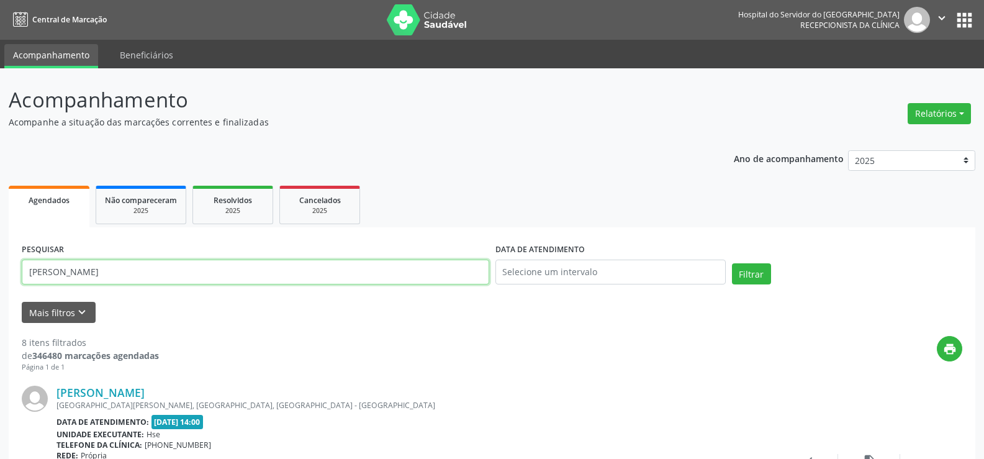
click at [147, 281] on input "[PERSON_NAME]" at bounding box center [255, 271] width 467 height 25
paste input "[PERSON_NAME] DA [PERSON_NAME]"
click at [732, 263] on button "Filtrar" at bounding box center [751, 273] width 39 height 21
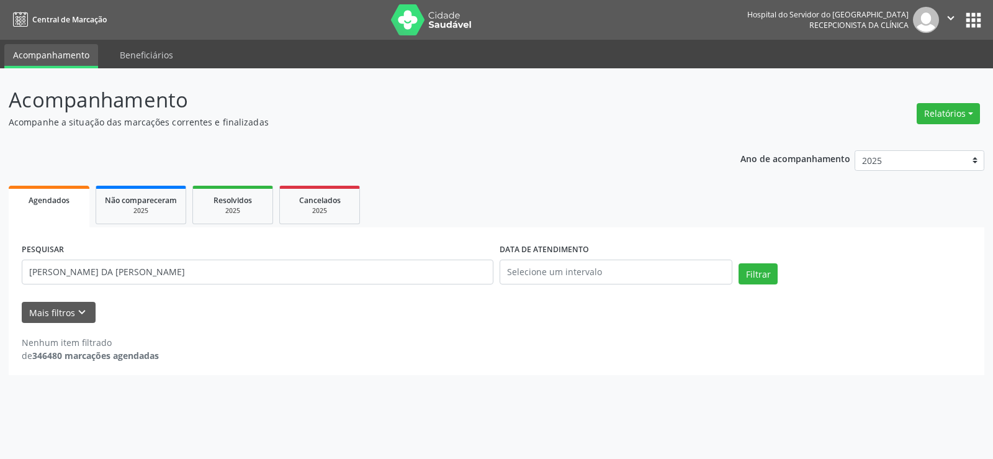
click at [93, 289] on div "PESQUISAR [PERSON_NAME]" at bounding box center [258, 266] width 478 height 53
click at [93, 274] on input "[PERSON_NAME] DA [PERSON_NAME]" at bounding box center [258, 271] width 472 height 25
paste input "[PERSON_NAME]"
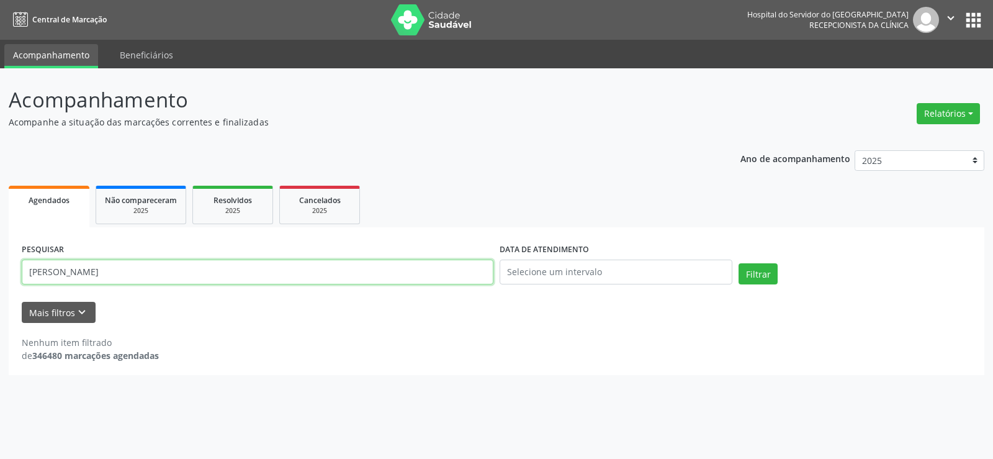
click at [739, 263] on button "Filtrar" at bounding box center [758, 273] width 39 height 21
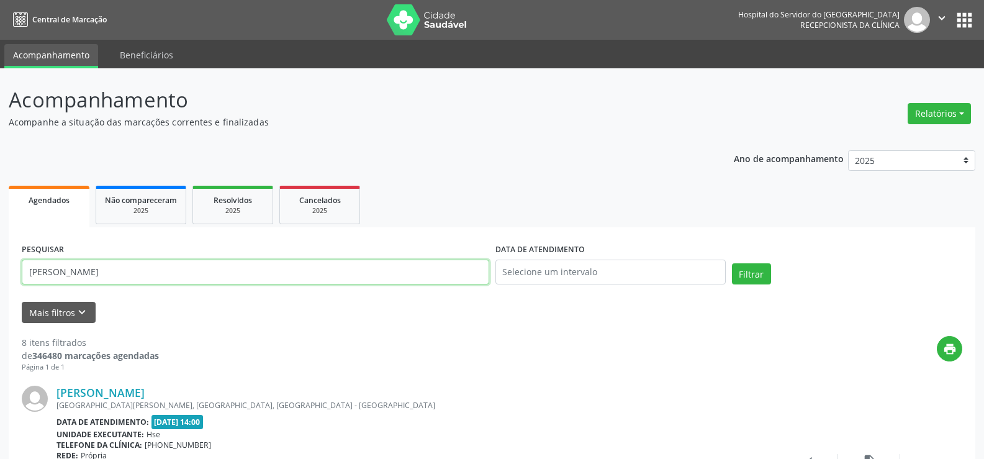
click at [145, 276] on input "[PERSON_NAME]" at bounding box center [255, 271] width 467 height 25
paste input "92221211472"
click at [732, 263] on button "Filtrar" at bounding box center [751, 273] width 39 height 21
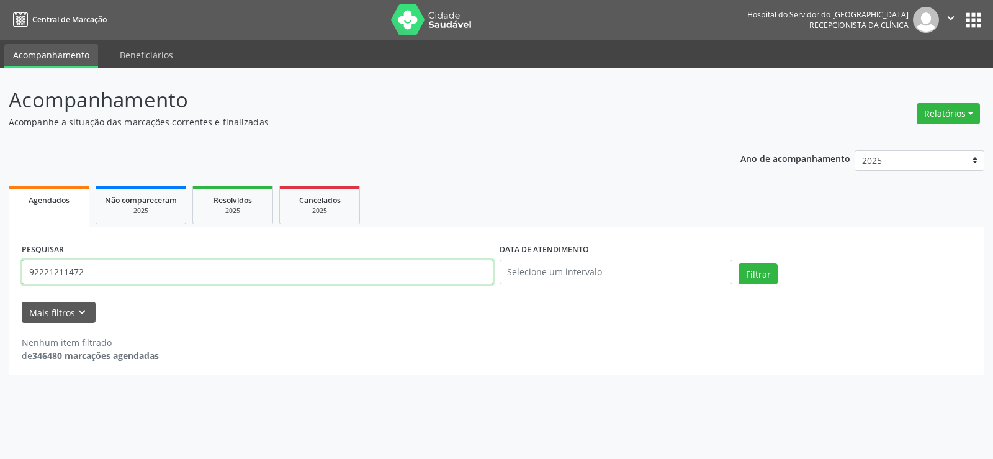
click at [172, 282] on input "92221211472" at bounding box center [258, 271] width 472 height 25
paste input "[PERSON_NAME]"
click at [739, 263] on button "Filtrar" at bounding box center [758, 273] width 39 height 21
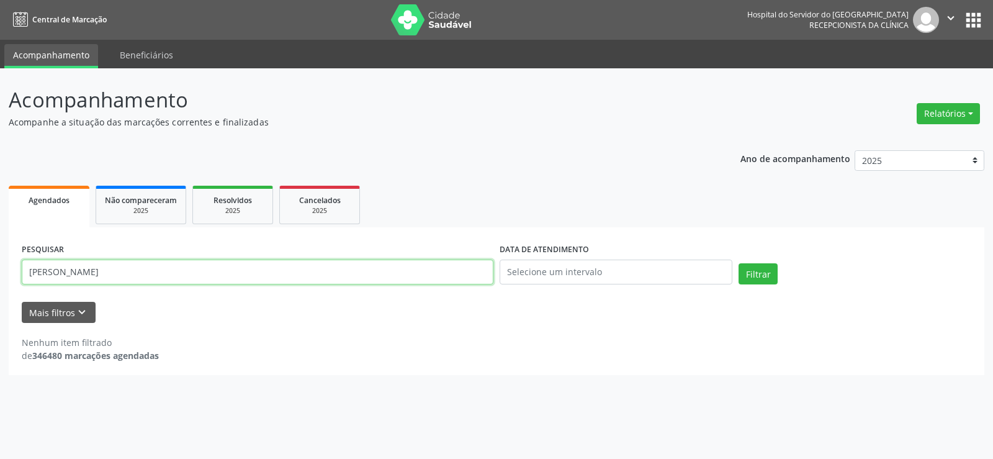
click at [172, 282] on input "[PERSON_NAME]" at bounding box center [258, 271] width 472 height 25
paste input "text"
click at [739, 263] on button "Filtrar" at bounding box center [758, 273] width 39 height 21
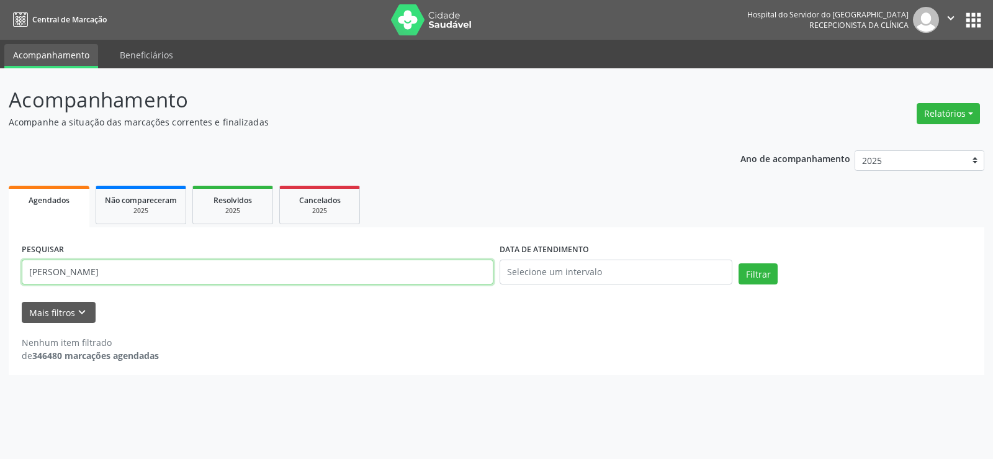
click at [200, 282] on input "[PERSON_NAME]" at bounding box center [258, 271] width 472 height 25
click at [739, 263] on button "Filtrar" at bounding box center [758, 273] width 39 height 21
click at [174, 268] on input "[PERSON_NAME]" at bounding box center [258, 271] width 472 height 25
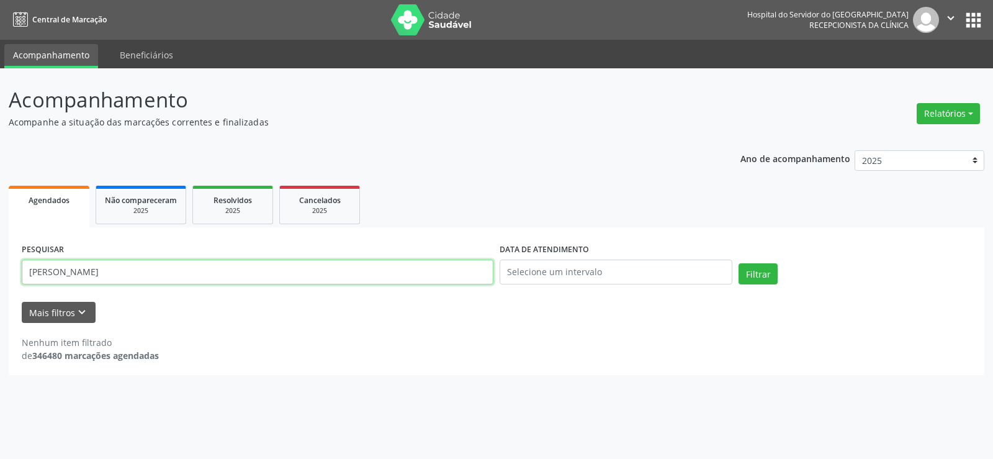
click at [174, 268] on input "[PERSON_NAME]" at bounding box center [258, 271] width 472 height 25
paste input "[PERSON_NAME]"
click at [739, 263] on button "Filtrar" at bounding box center [758, 273] width 39 height 21
click at [101, 269] on input "[PERSON_NAME]" at bounding box center [258, 271] width 472 height 25
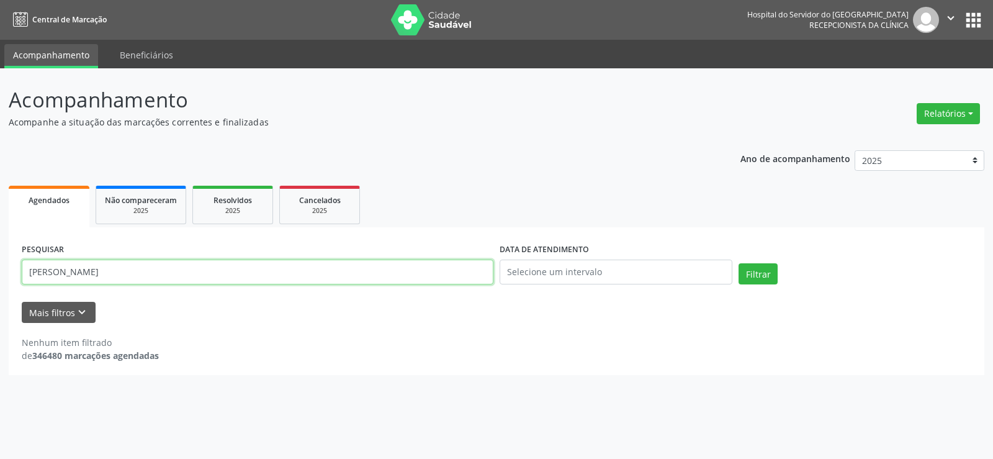
click at [101, 269] on input "[PERSON_NAME]" at bounding box center [258, 271] width 472 height 25
paste input "[PERSON_NAME]"
click at [739, 263] on button "Filtrar" at bounding box center [758, 273] width 39 height 21
click at [178, 272] on input "[PERSON_NAME]" at bounding box center [258, 271] width 472 height 25
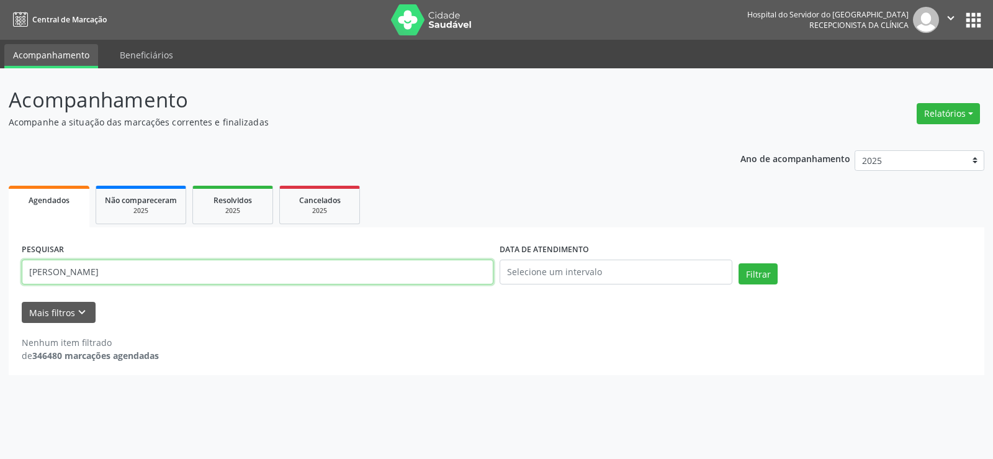
click at [178, 272] on input "[PERSON_NAME]" at bounding box center [258, 271] width 472 height 25
paste input "92221211472"
type input "92221211472"
click at [739, 263] on button "Filtrar" at bounding box center [758, 273] width 39 height 21
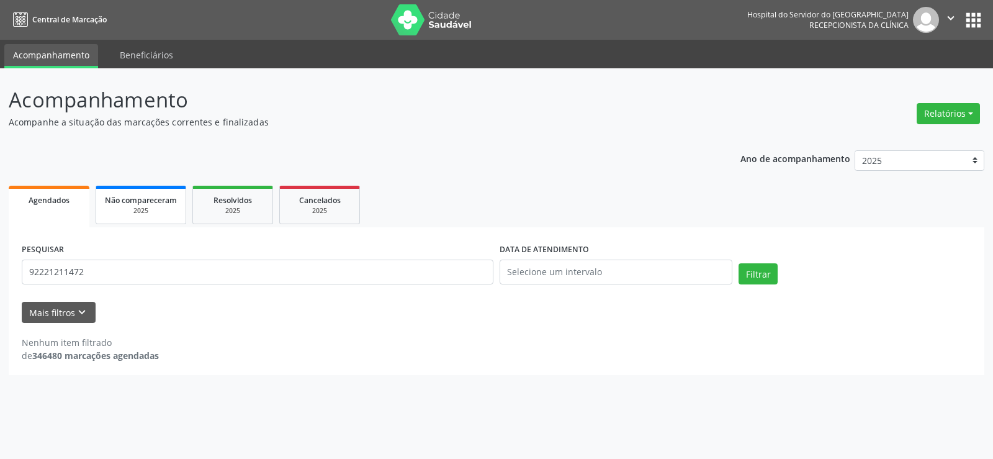
click at [152, 191] on link "Não compareceram 2025" at bounding box center [141, 205] width 91 height 38
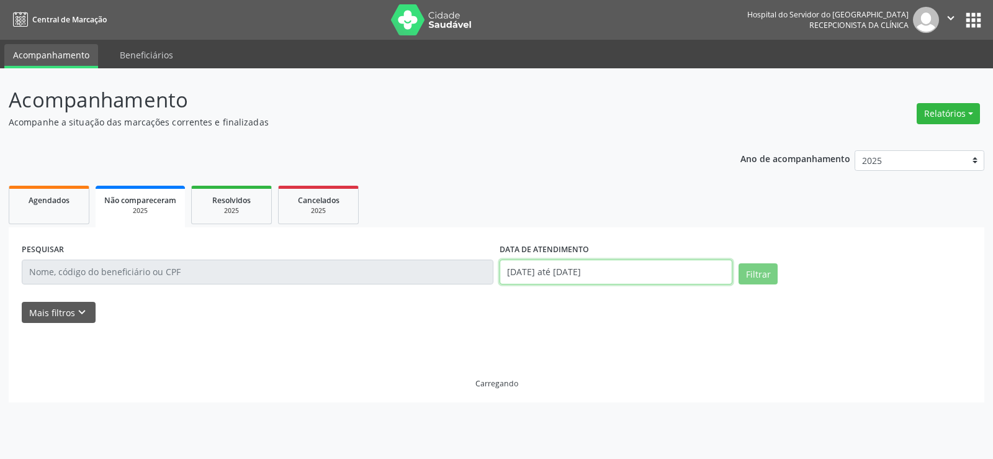
click at [593, 278] on input "[DATE] até [DATE]" at bounding box center [616, 271] width 233 height 25
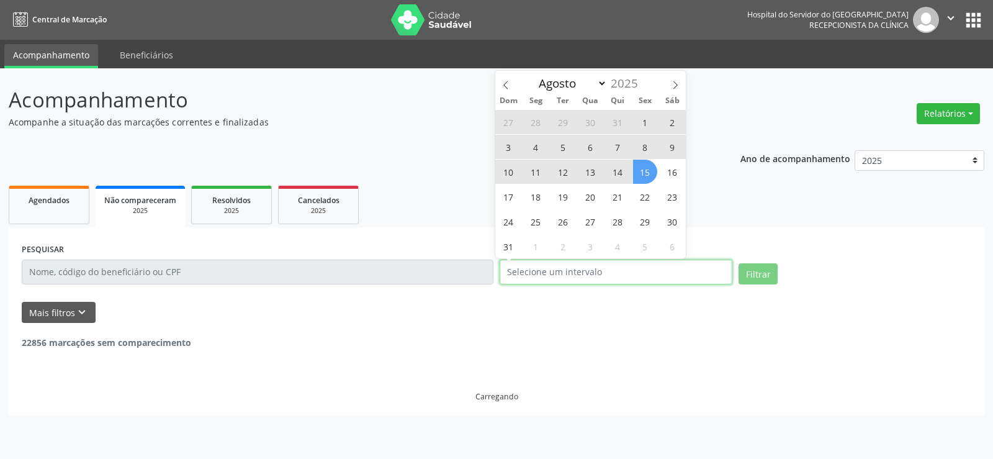
select select "0"
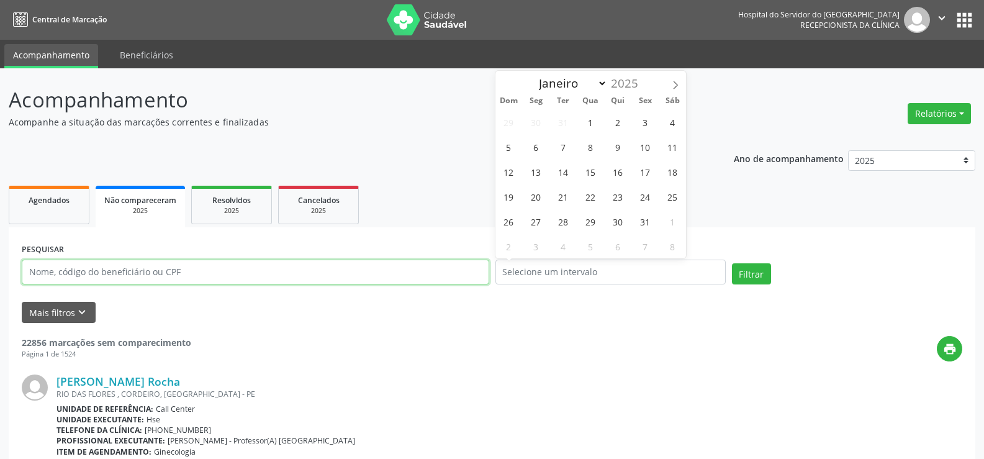
click at [181, 268] on input "text" at bounding box center [255, 271] width 467 height 25
paste input "92221211472"
type input "92221211472"
click at [732, 263] on button "Filtrar" at bounding box center [751, 273] width 39 height 21
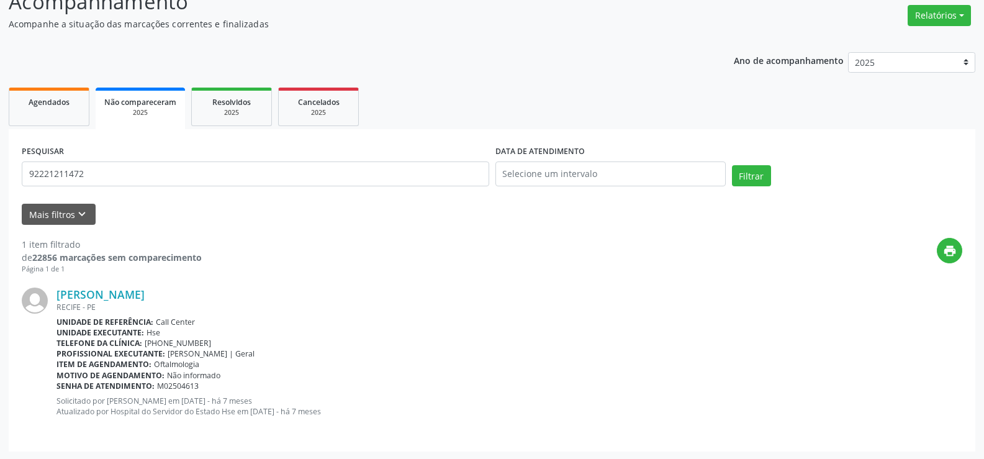
scroll to position [99, 0]
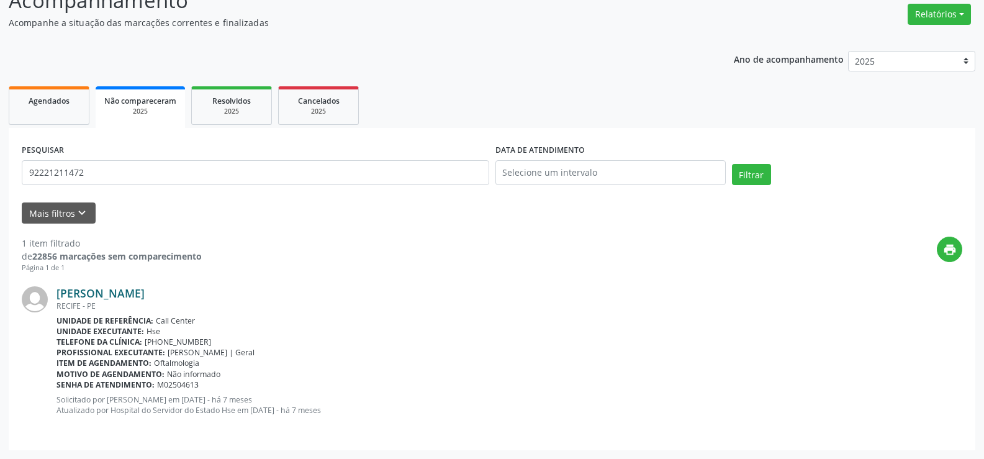
click at [145, 291] on link "[PERSON_NAME]" at bounding box center [100, 293] width 88 height 14
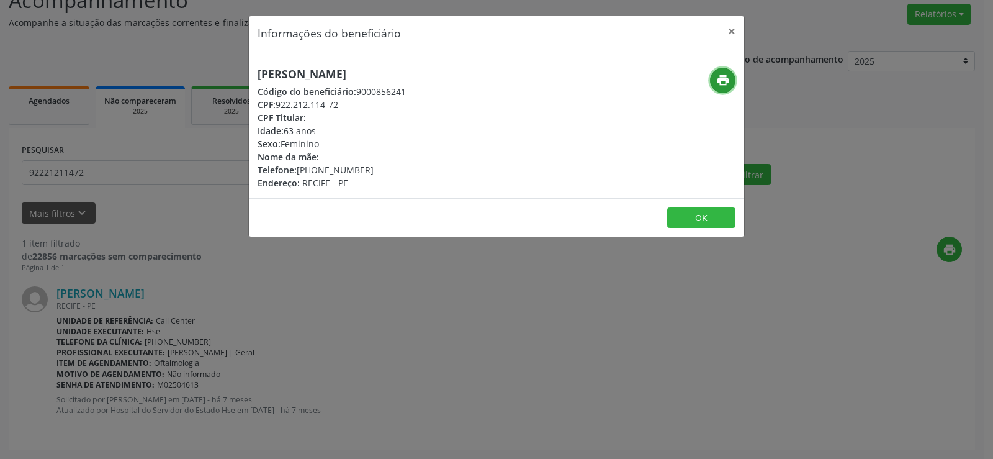
click at [726, 79] on icon "print" at bounding box center [723, 80] width 14 height 14
click at [351, 78] on h5 "[PERSON_NAME]" at bounding box center [332, 74] width 148 height 13
copy div "[PERSON_NAME]"
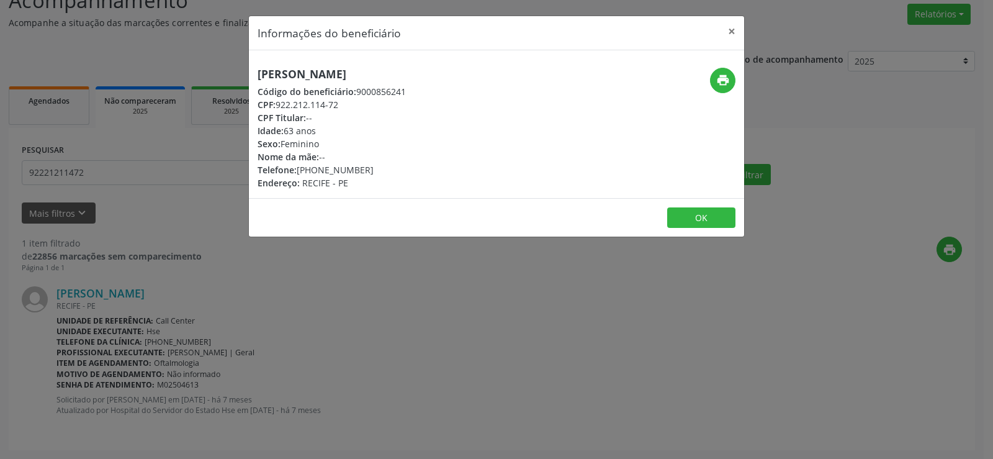
click at [149, 171] on div "Informações do beneficiário × [PERSON_NAME] Código do beneficiário: 9000856241 …" at bounding box center [496, 229] width 993 height 459
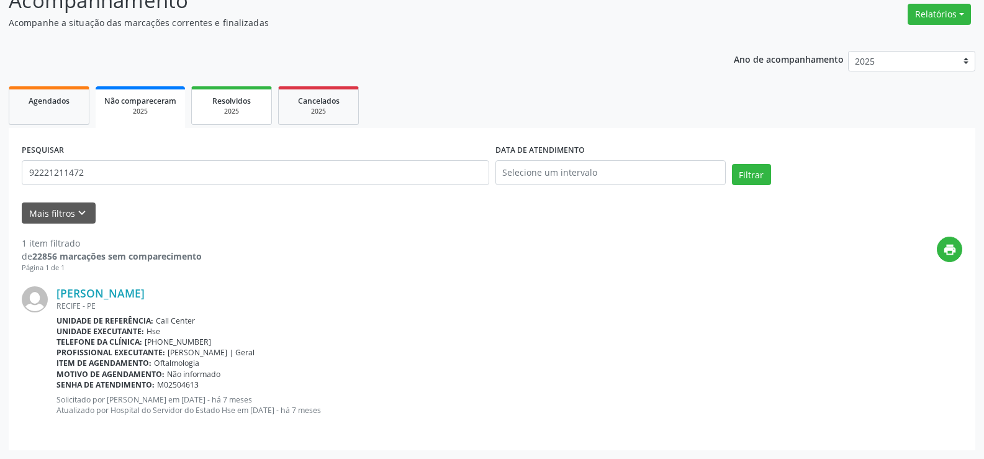
click at [233, 106] on div "Resolvidos" at bounding box center [232, 100] width 62 height 13
select select "7"
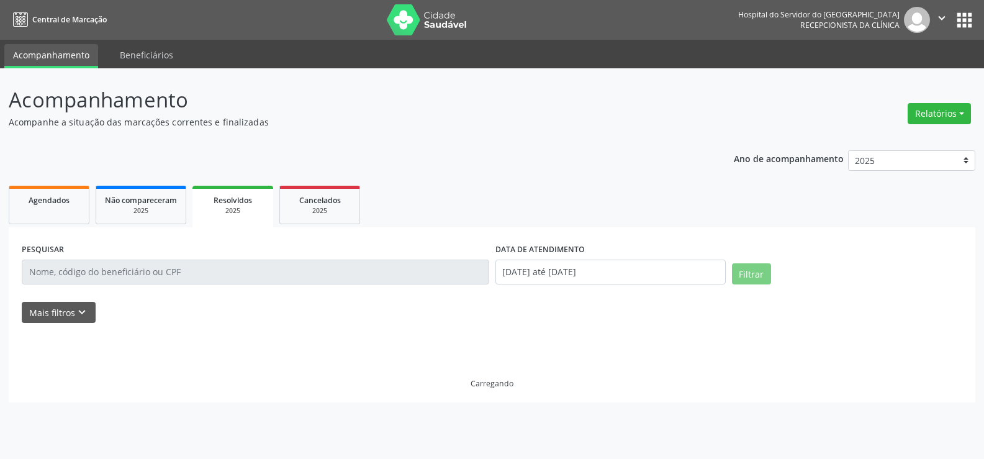
scroll to position [0, 0]
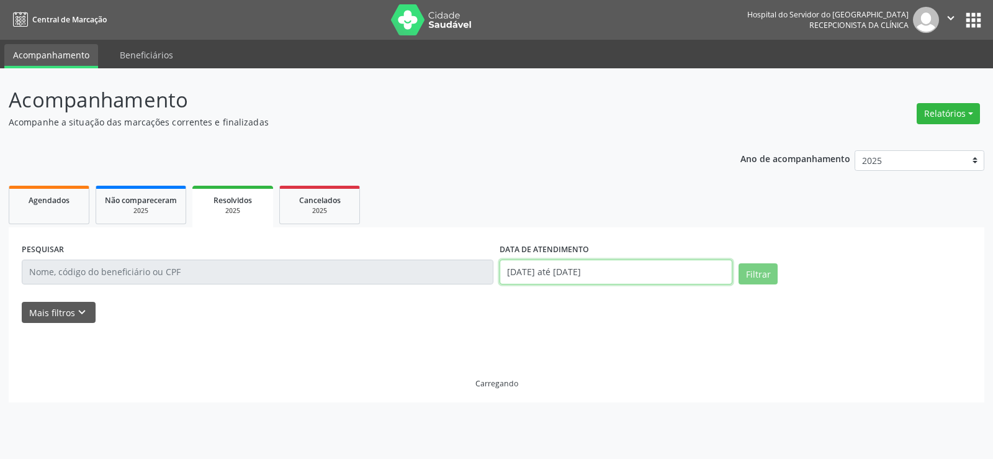
click at [582, 281] on input "[DATE] até [DATE]" at bounding box center [616, 271] width 233 height 25
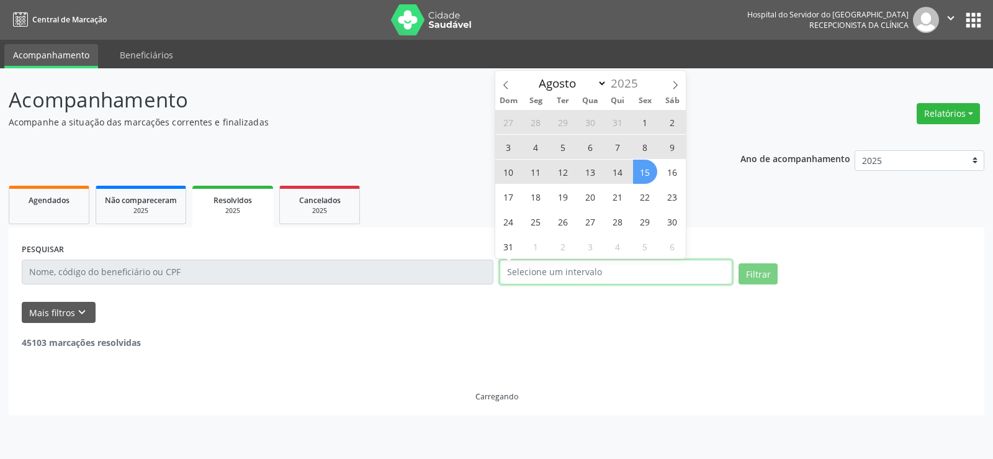
select select "0"
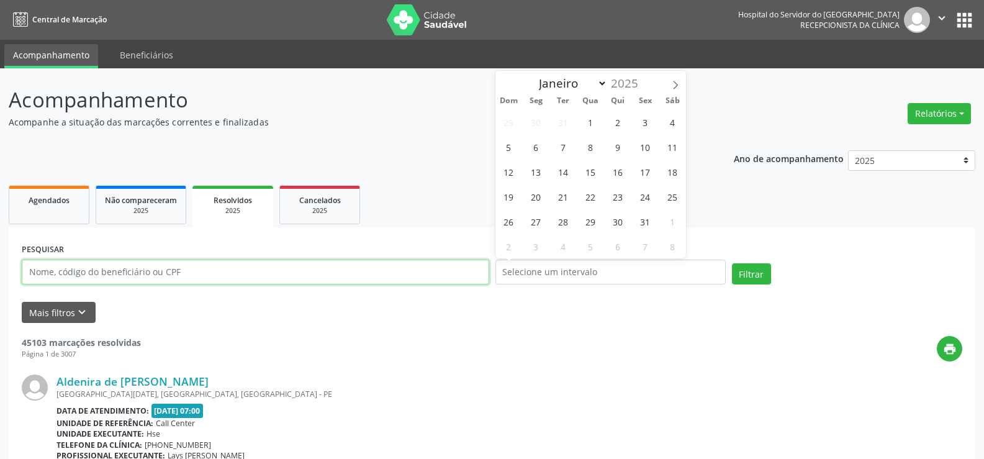
click at [309, 269] on input "text" at bounding box center [255, 271] width 467 height 25
paste input "[PERSON_NAME]"
type input "[PERSON_NAME]"
click at [732, 263] on button "Filtrar" at bounding box center [751, 273] width 39 height 21
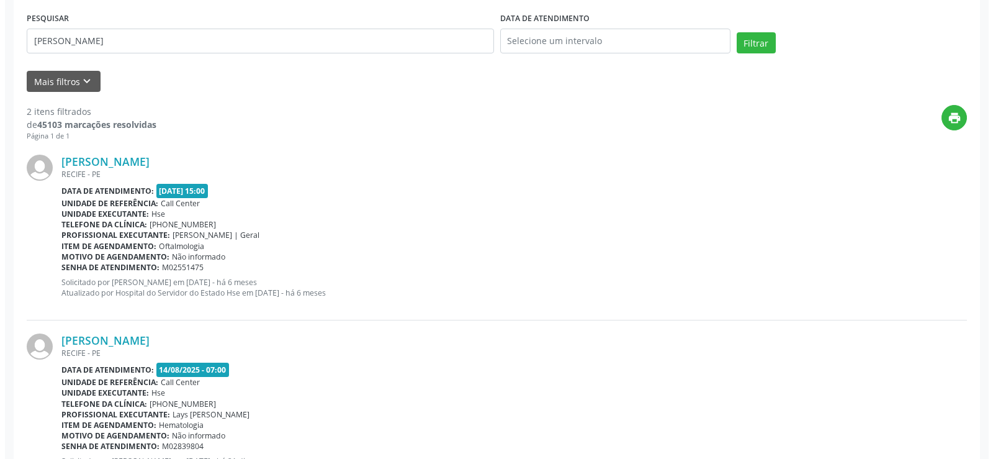
scroll to position [293, 0]
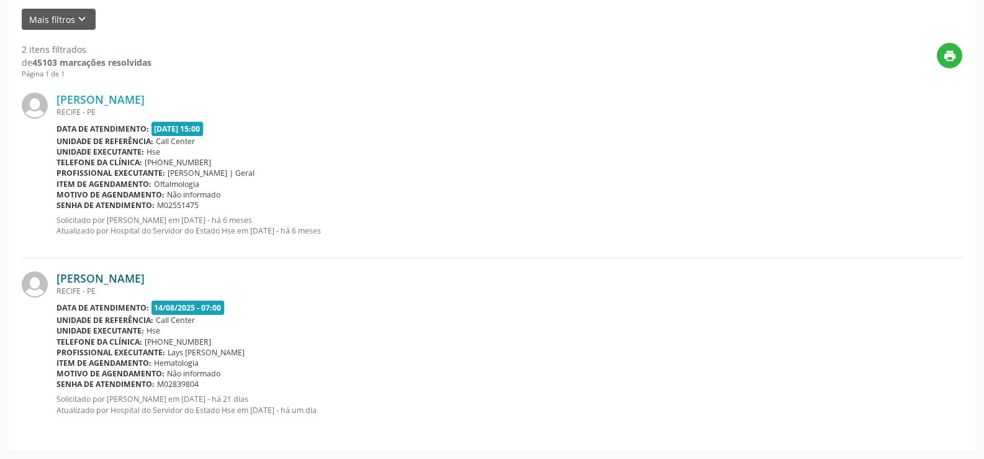
click at [145, 283] on link "[PERSON_NAME]" at bounding box center [100, 278] width 88 height 14
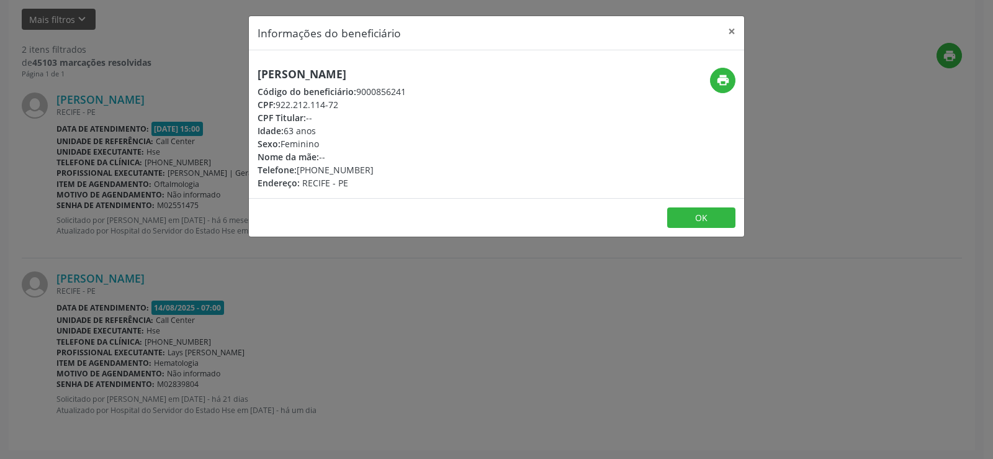
click at [151, 261] on div "Informações do beneficiário × [PERSON_NAME] Código do beneficiário: 9000856241 …" at bounding box center [496, 229] width 993 height 459
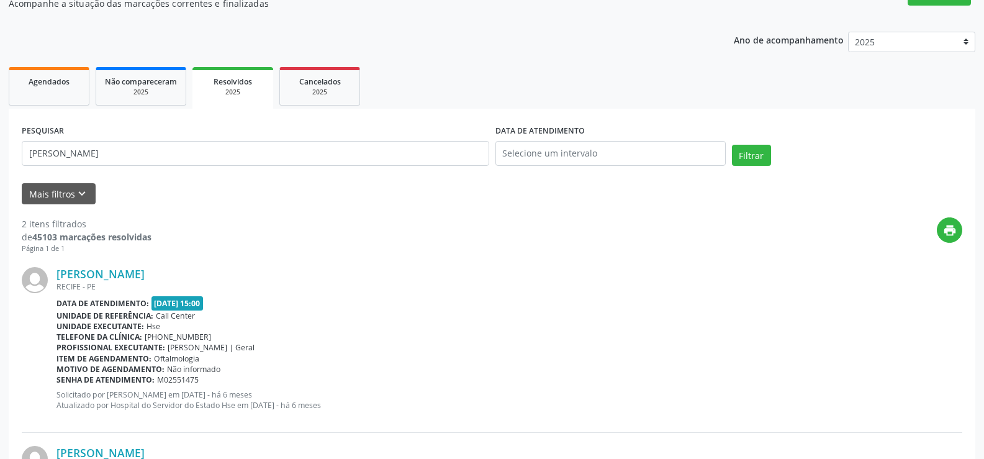
scroll to position [0, 0]
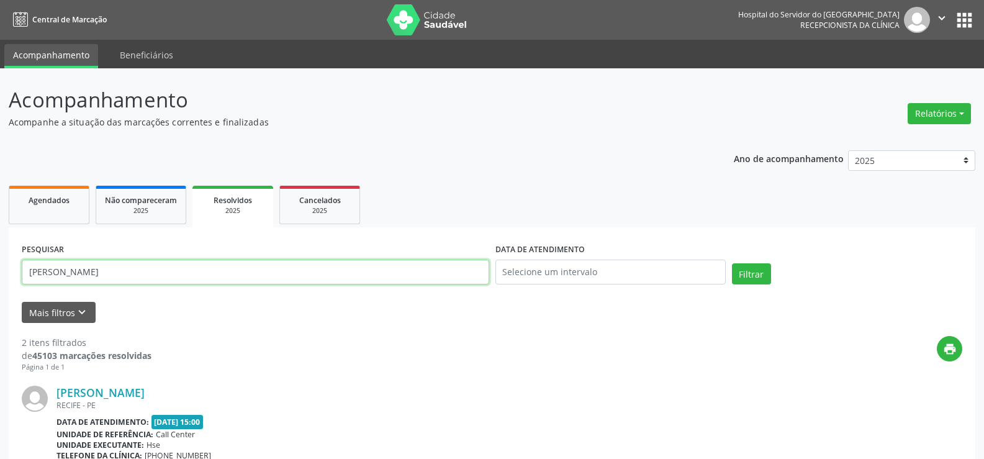
click at [167, 269] on input "[PERSON_NAME]" at bounding box center [255, 271] width 467 height 25
click at [80, 210] on link "Agendados" at bounding box center [49, 205] width 81 height 38
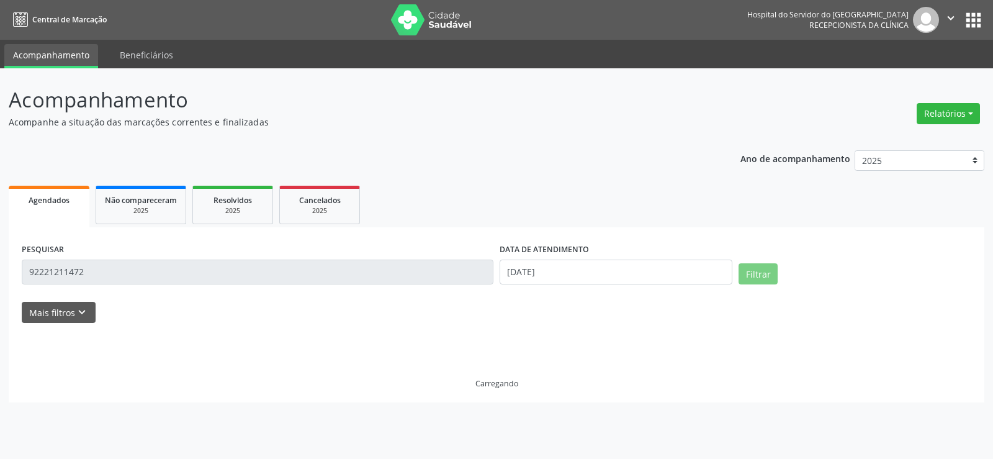
click at [569, 257] on label "DATA DE ATENDIMENTO" at bounding box center [544, 249] width 89 height 19
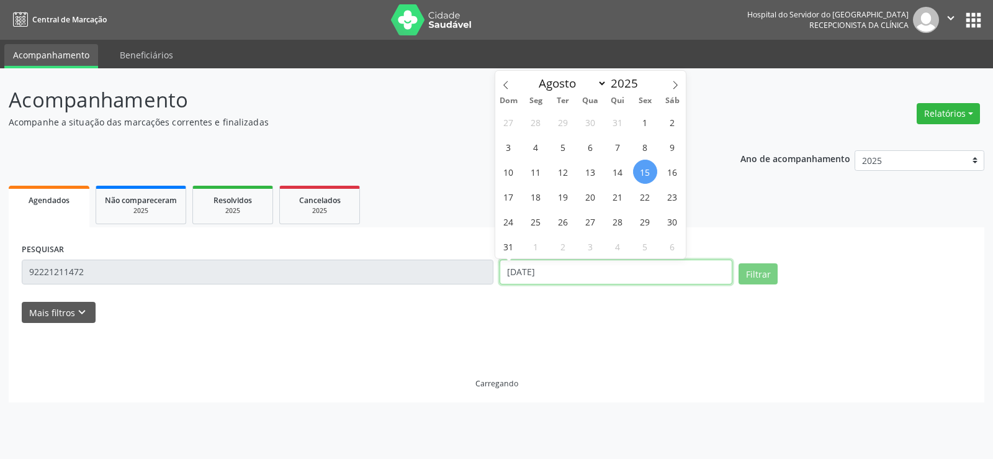
click at [589, 273] on input "[DATE]" at bounding box center [616, 271] width 233 height 25
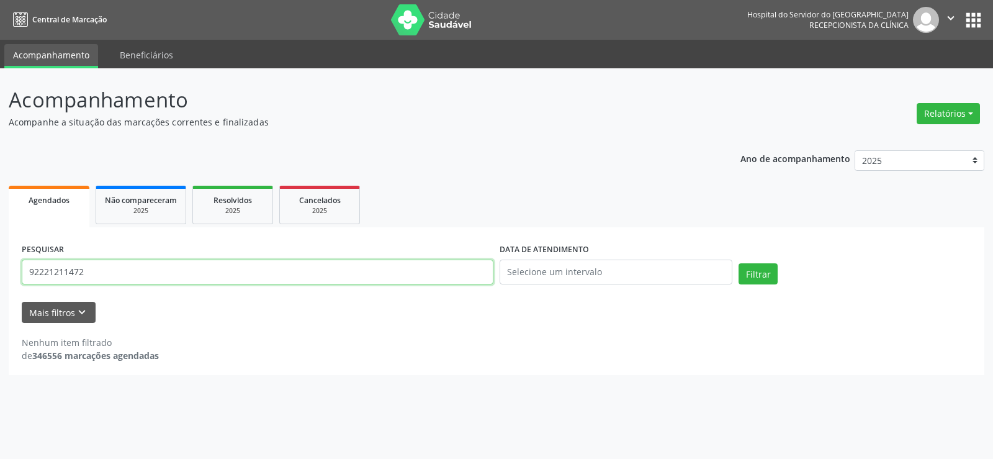
click at [418, 276] on input "92221211472" at bounding box center [258, 271] width 472 height 25
paste input "[PERSON_NAME] do nasc"
click at [739, 263] on button "Filtrar" at bounding box center [758, 273] width 39 height 21
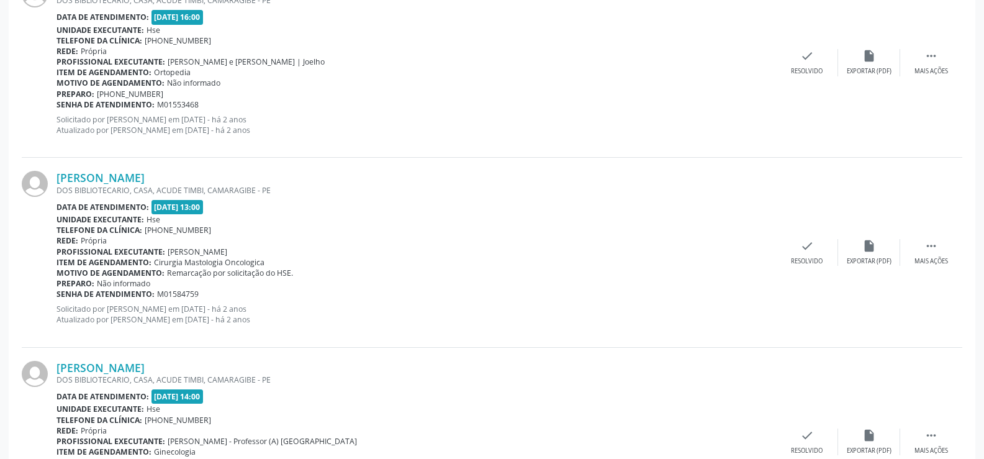
scroll to position [2210, 0]
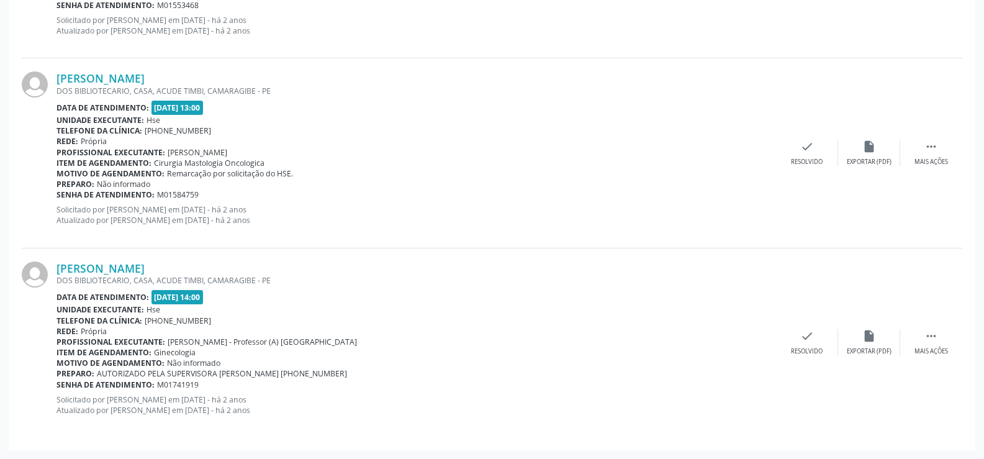
click at [199, 276] on div "DOS BIBLIOTECARIO, CASA, ACUDE TIMBI, CAMARAGIBE - PE" at bounding box center [415, 280] width 719 height 11
click at [145, 270] on link "[PERSON_NAME]" at bounding box center [100, 268] width 88 height 14
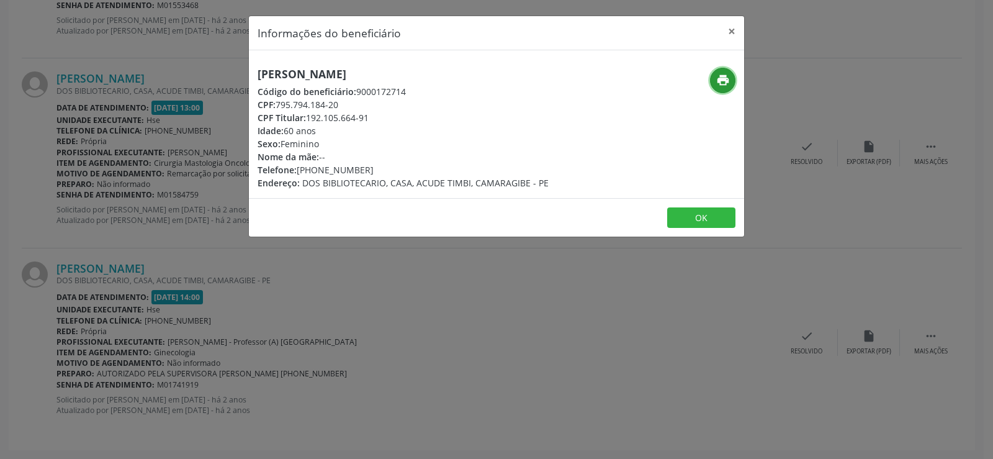
click at [713, 76] on button "print" at bounding box center [722, 80] width 25 height 25
click at [135, 241] on div "Informações do beneficiário × [PERSON_NAME] do [PERSON_NAME] Código do benefici…" at bounding box center [496, 229] width 993 height 459
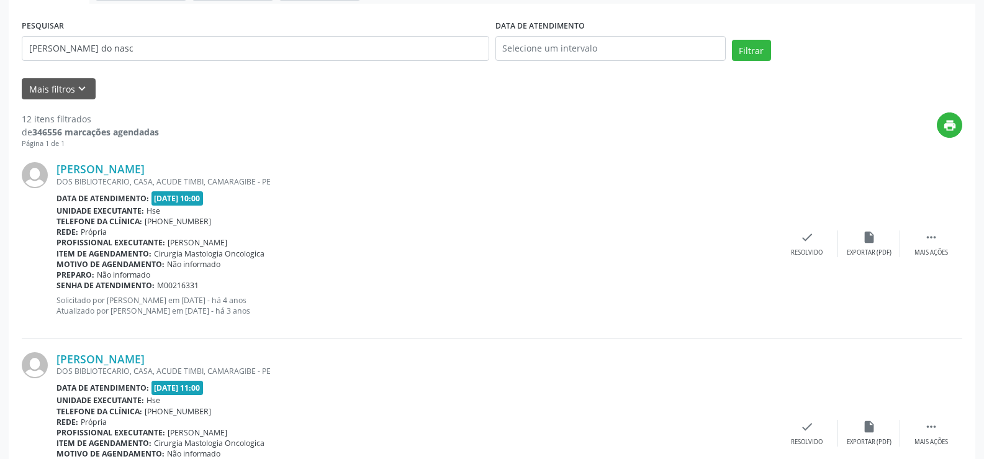
scroll to position [0, 0]
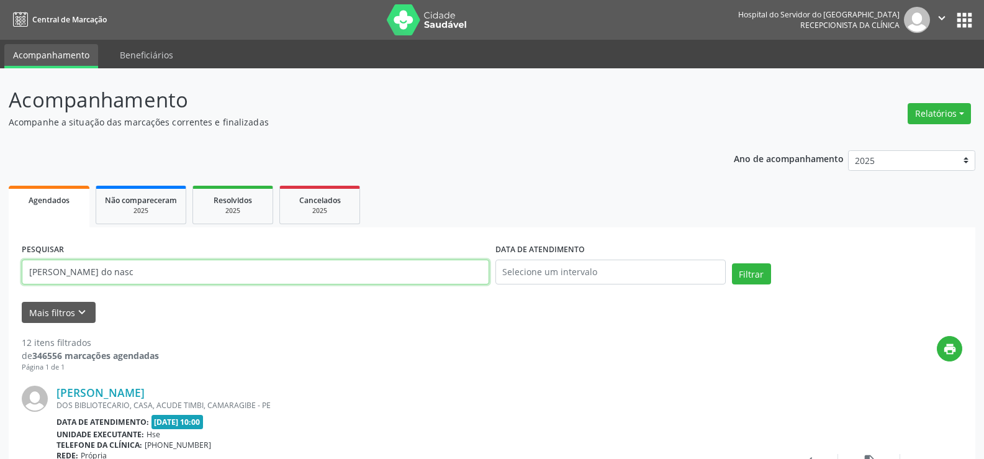
click at [287, 282] on input "[PERSON_NAME] do nasc" at bounding box center [255, 271] width 467 height 25
paste input "[PERSON_NAME]"
type input "[PERSON_NAME]"
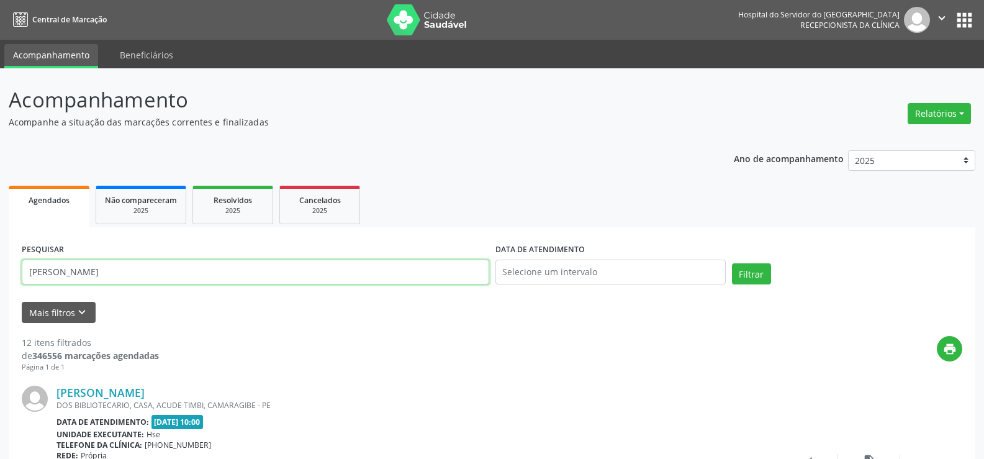
click at [732, 263] on button "Filtrar" at bounding box center [751, 273] width 39 height 21
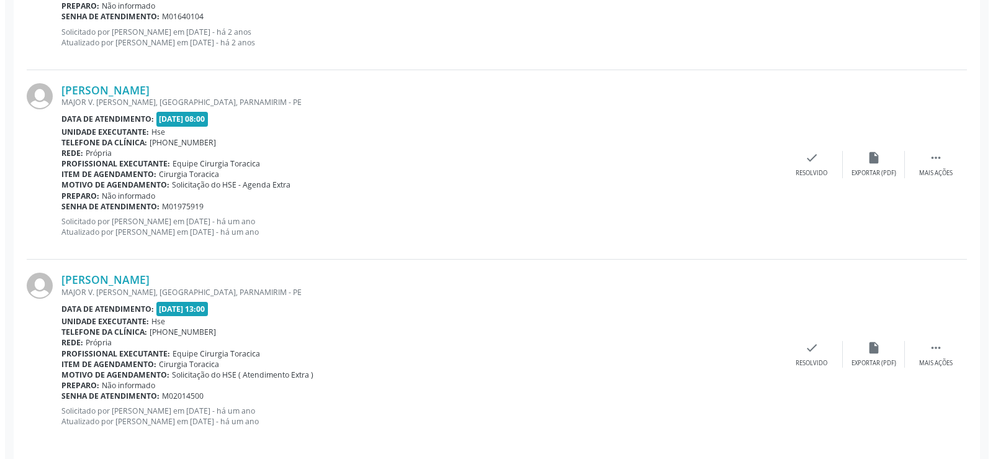
scroll to position [2021, 0]
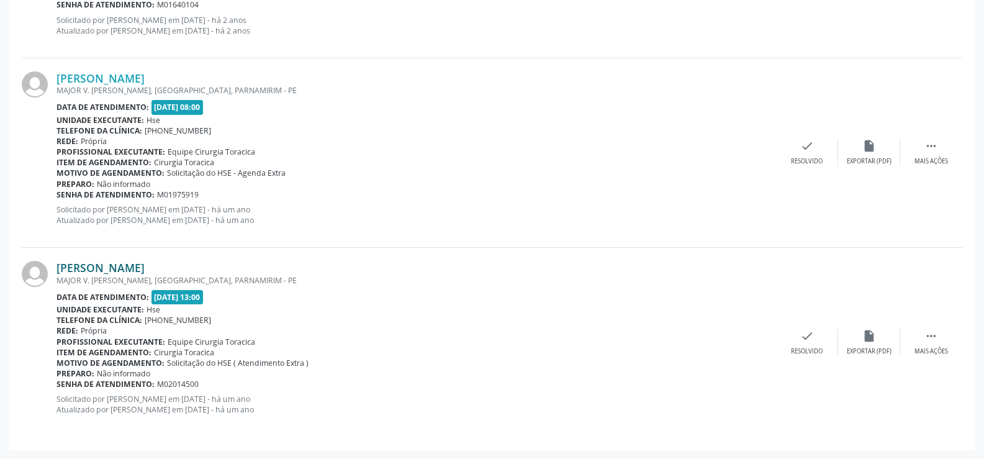
click at [125, 266] on link "[PERSON_NAME]" at bounding box center [100, 268] width 88 height 14
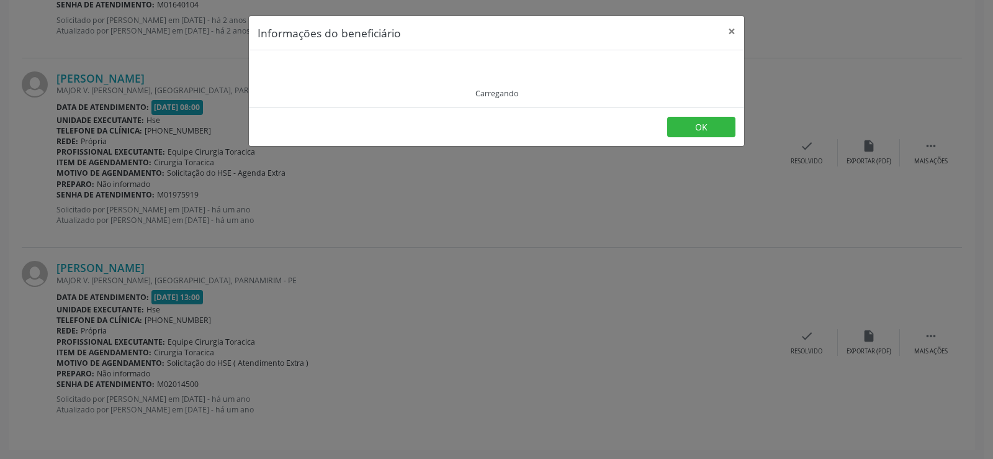
click at [719, 73] on div "Carregando" at bounding box center [497, 79] width 478 height 40
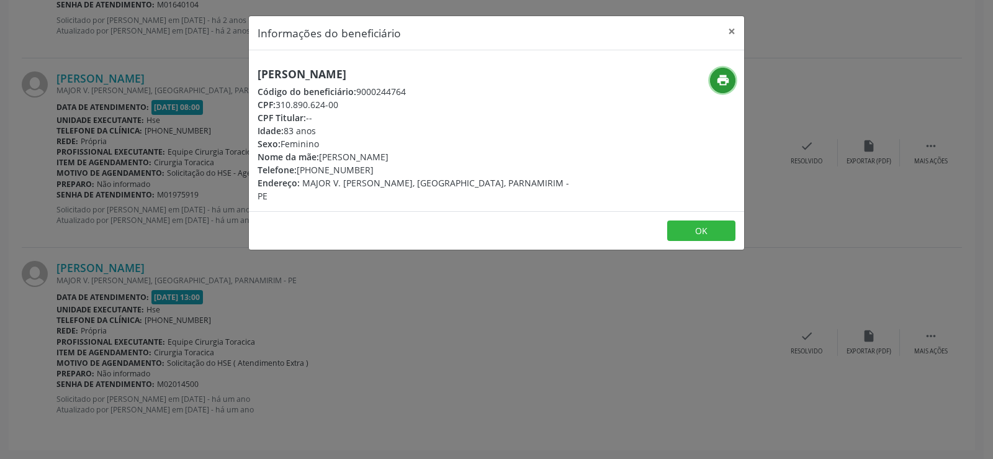
click at [719, 73] on icon "print" at bounding box center [723, 80] width 14 height 14
